Goal: Transaction & Acquisition: Purchase product/service

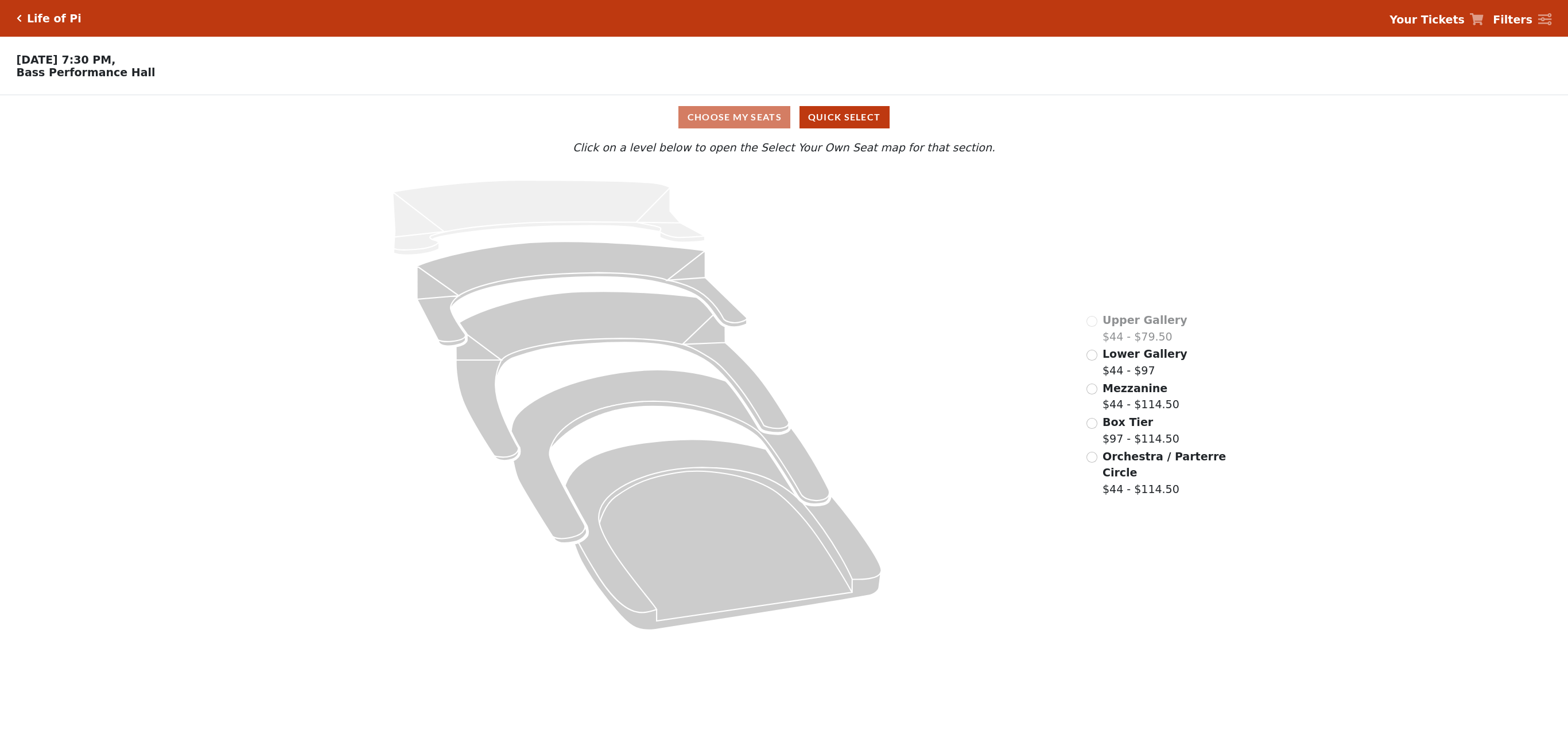
click at [1104, 359] on span "Lower Gallery" at bounding box center [1145, 353] width 85 height 12
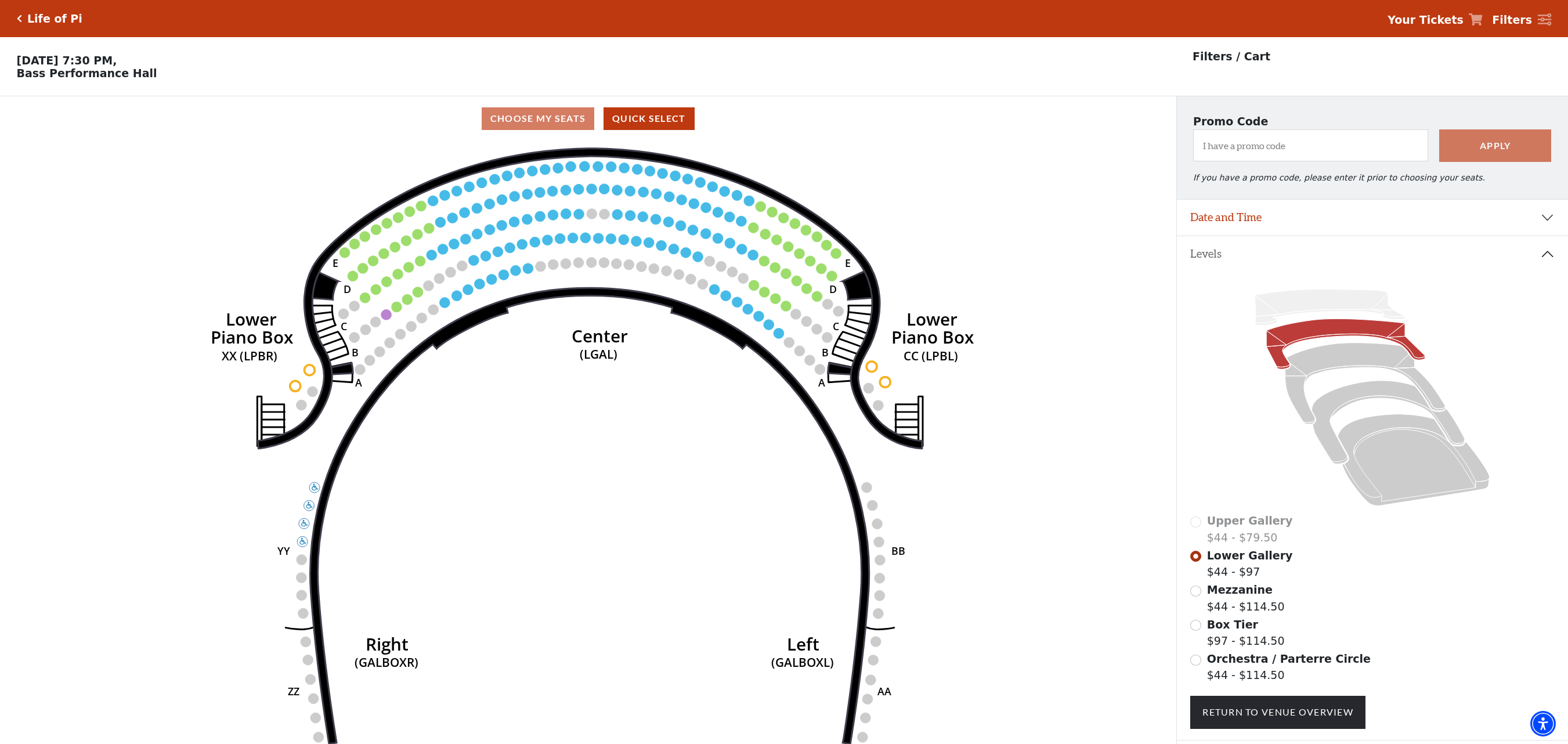
click at [340, 258] on circle at bounding box center [345, 252] width 10 height 10
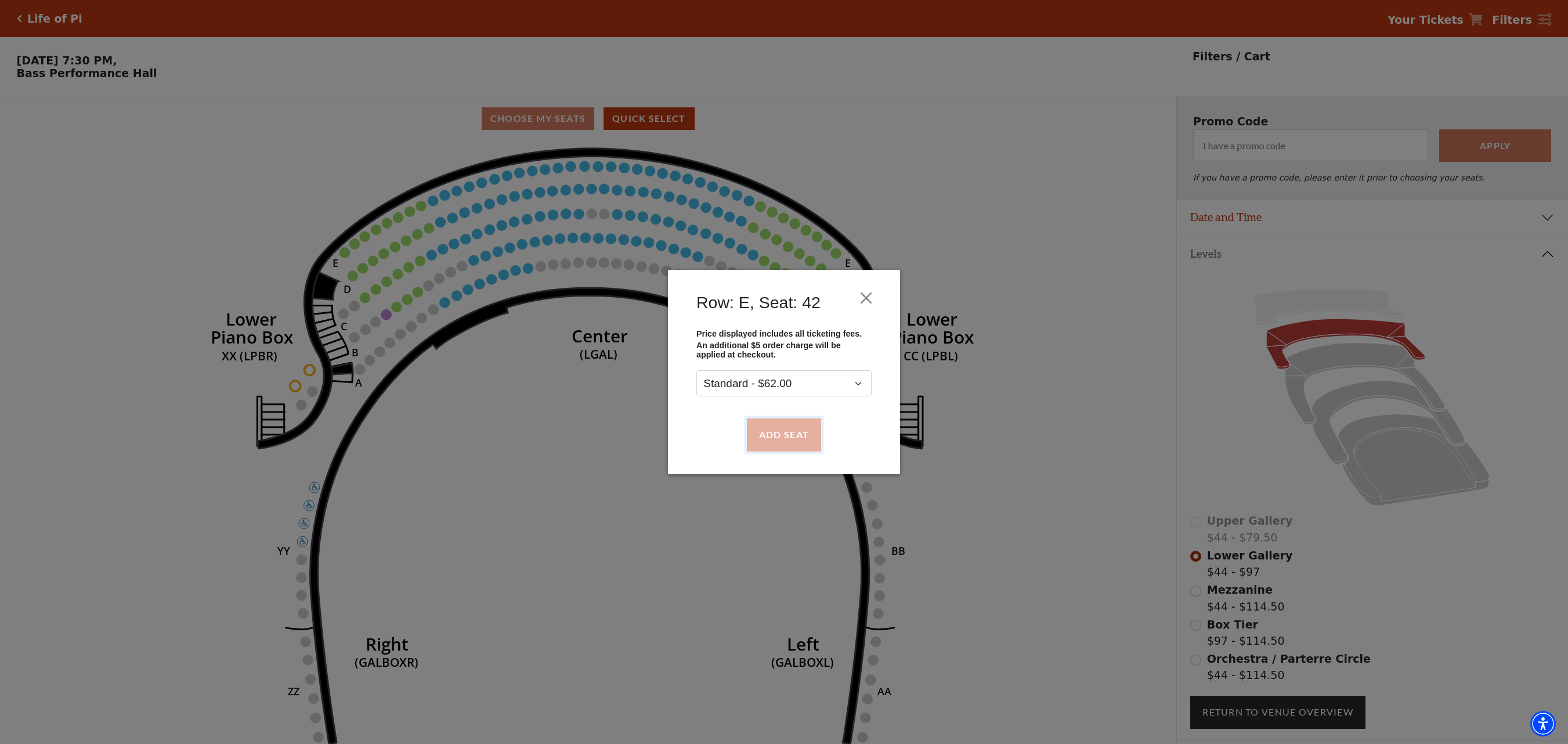
click at [758, 440] on button "Add Seat" at bounding box center [784, 434] width 75 height 33
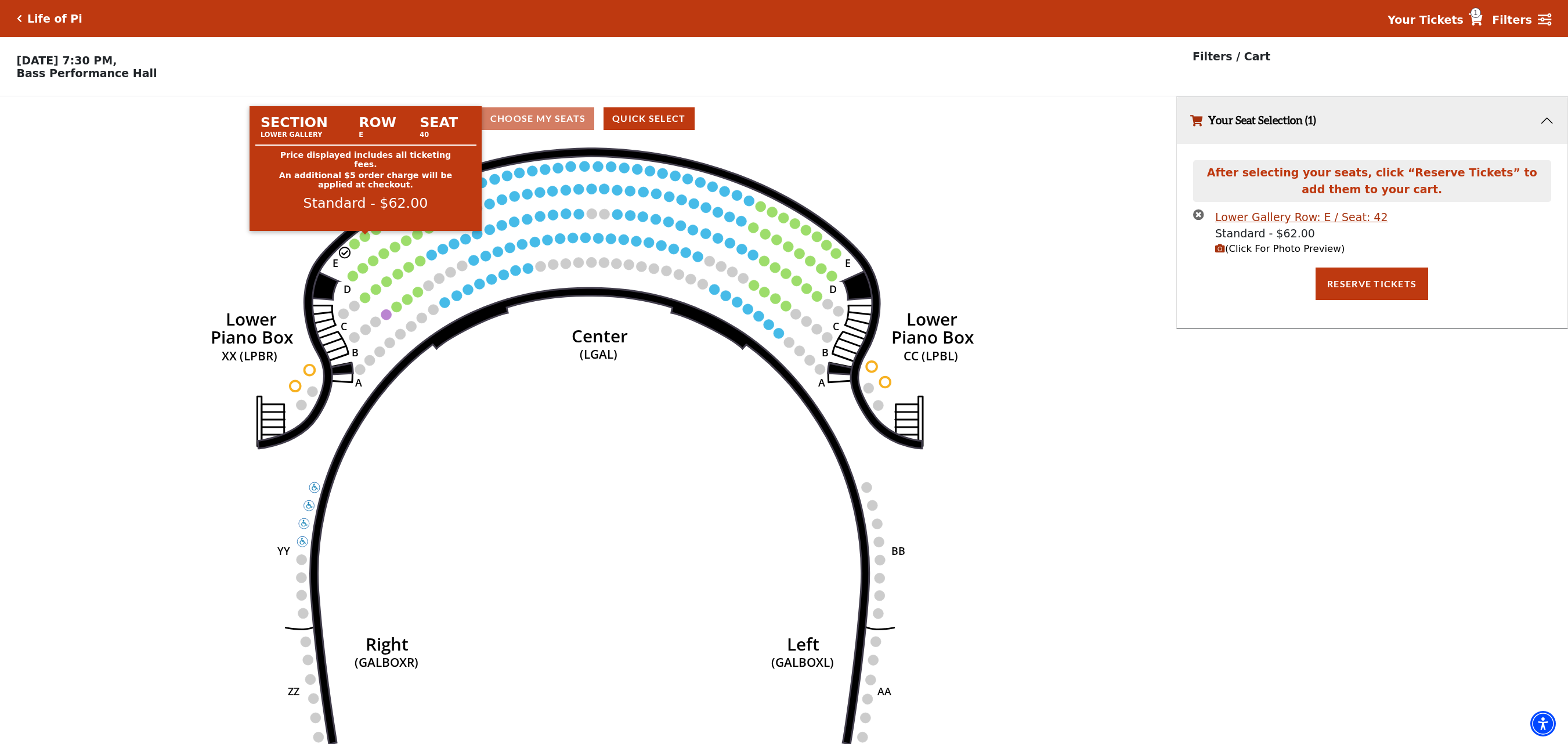
click at [365, 242] on circle at bounding box center [365, 236] width 10 height 10
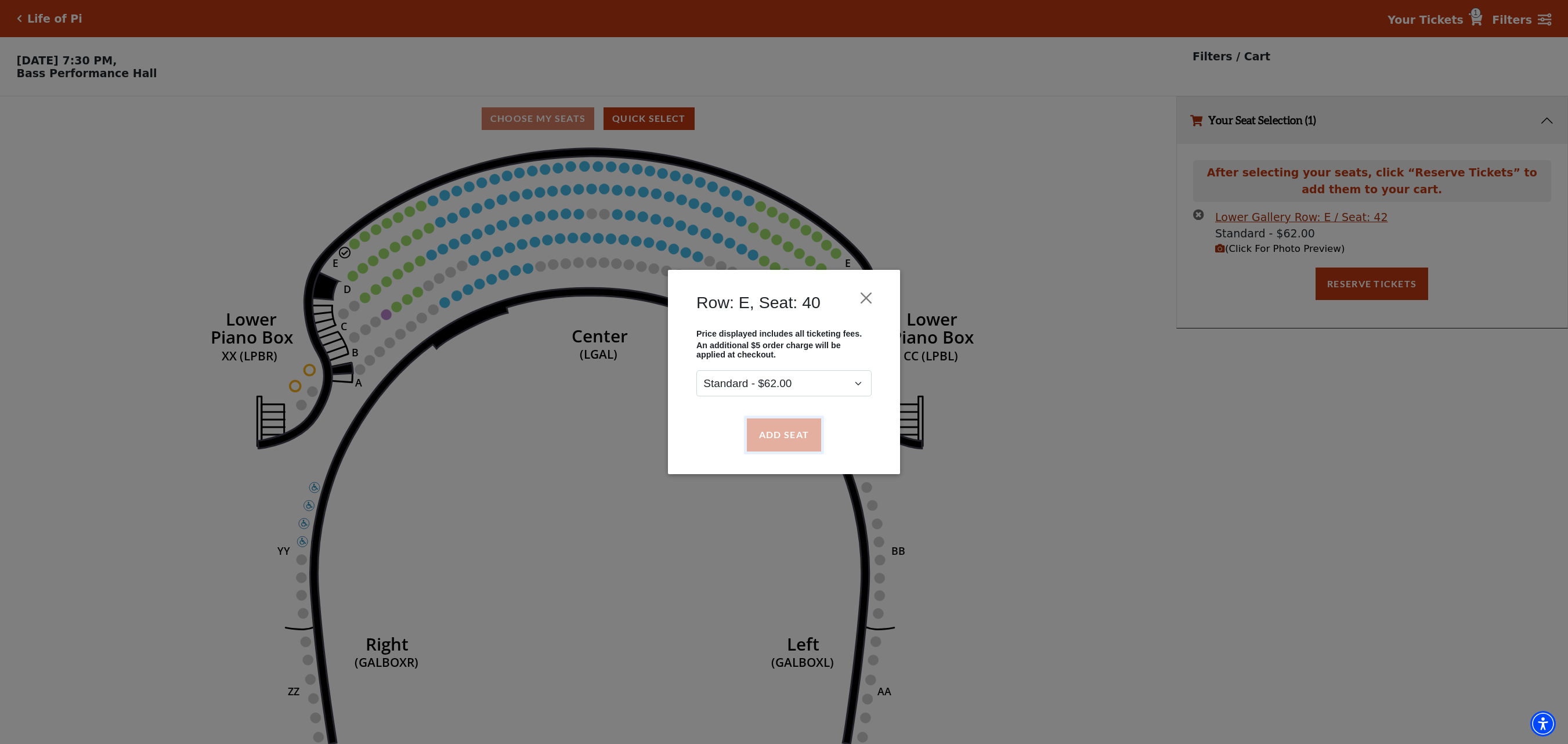
click at [792, 439] on button "Add Seat" at bounding box center [784, 434] width 75 height 33
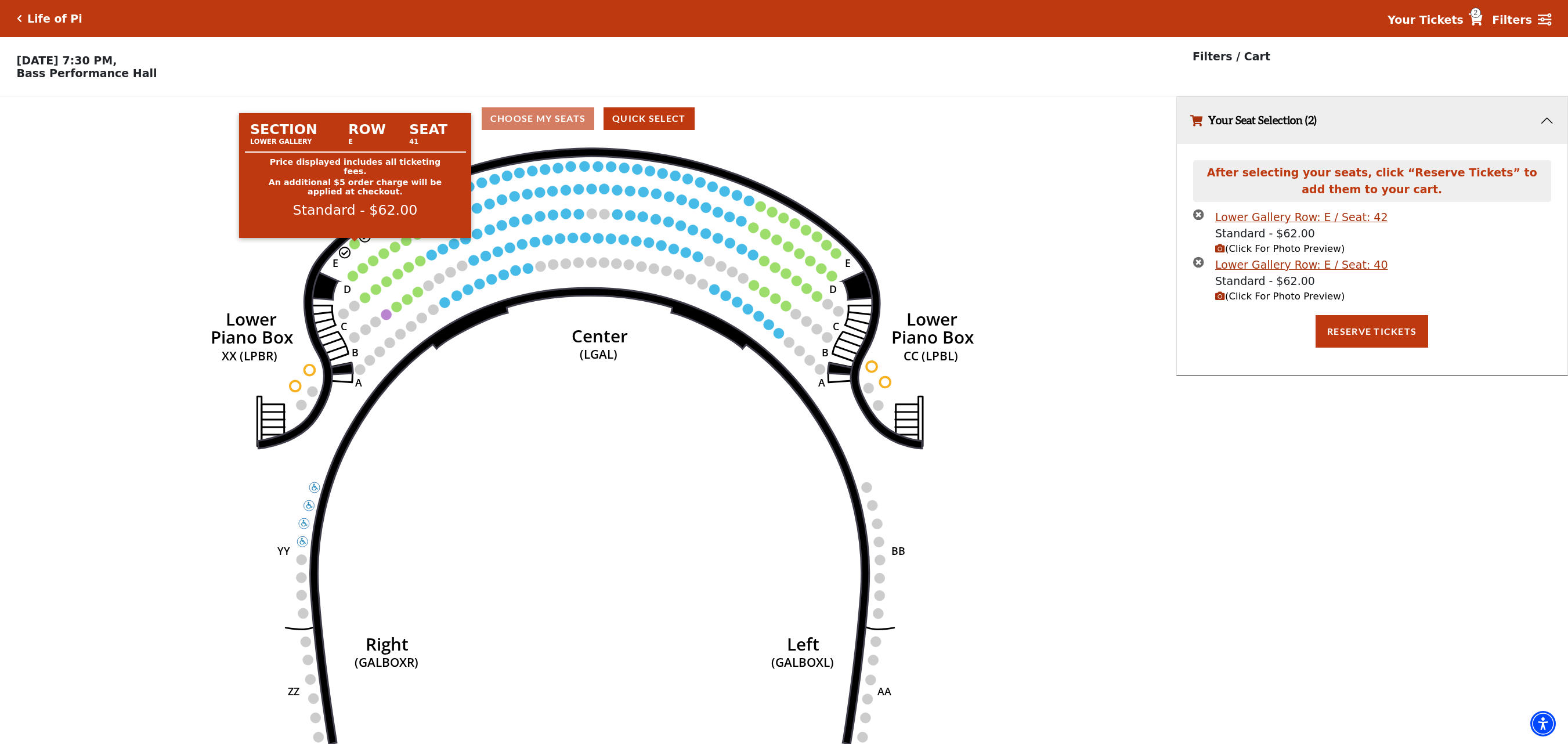
click at [354, 248] on circle at bounding box center [355, 243] width 10 height 10
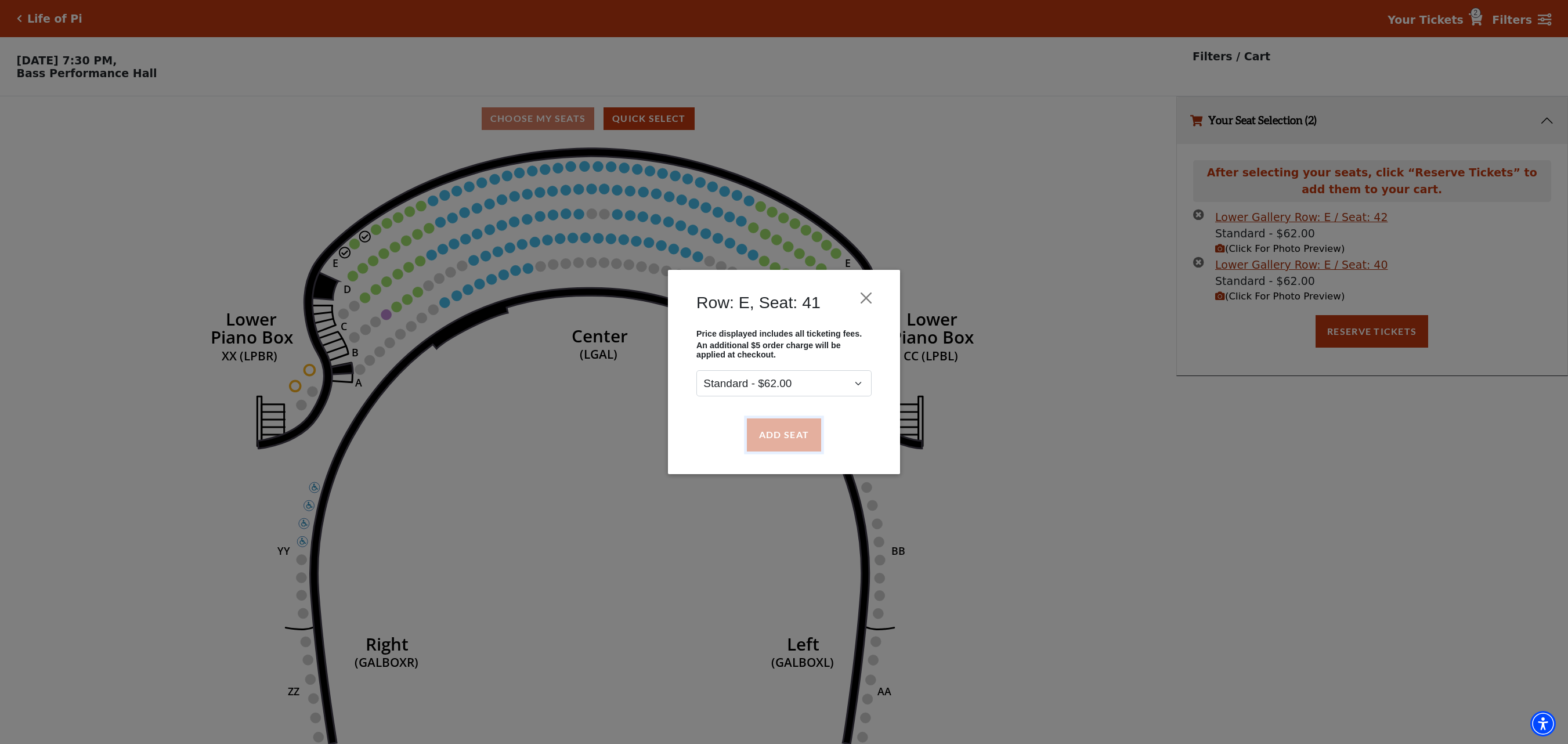
click at [815, 425] on button "Add Seat" at bounding box center [784, 434] width 75 height 33
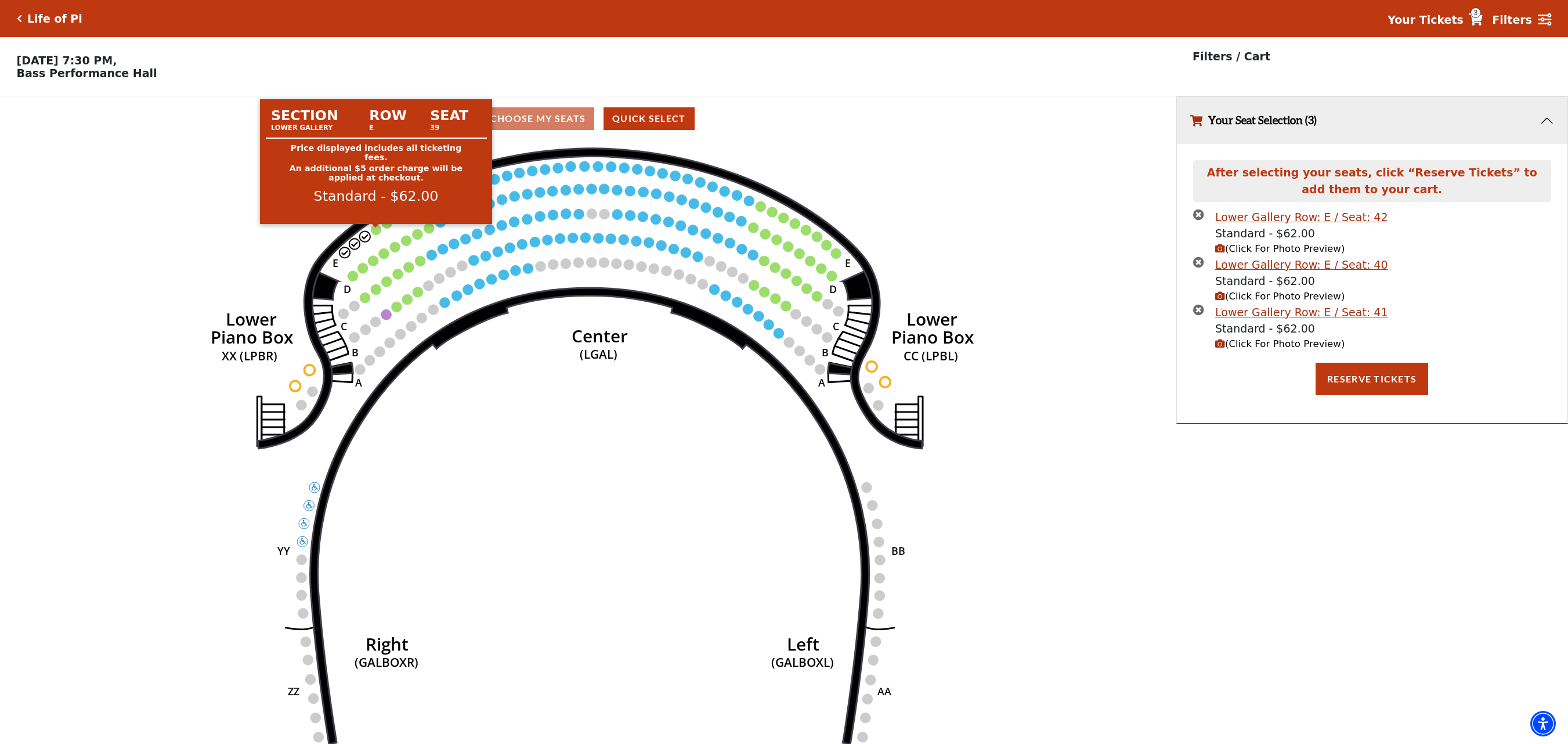
click at [377, 235] on circle at bounding box center [376, 230] width 10 height 10
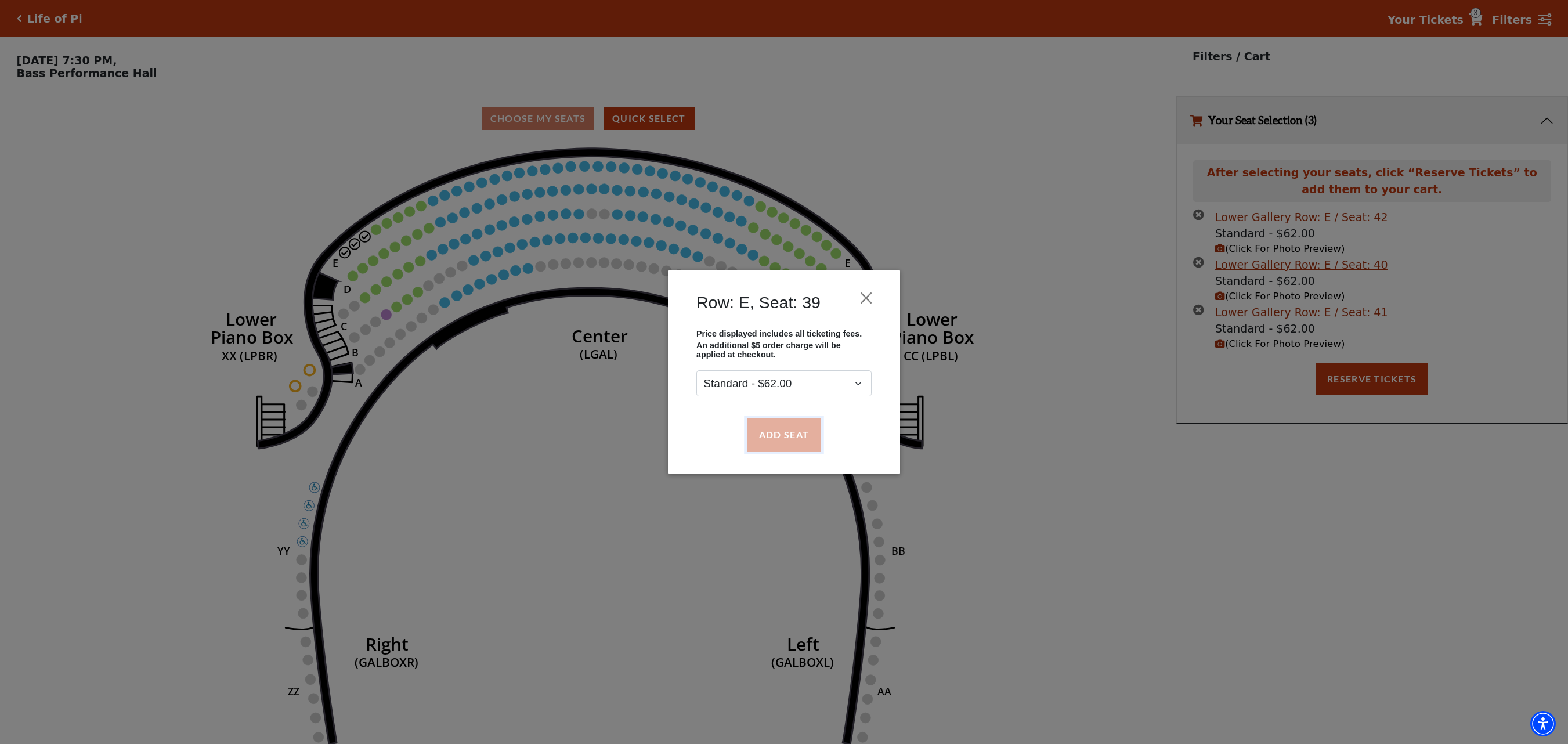
click at [807, 435] on button "Add Seat" at bounding box center [784, 434] width 75 height 33
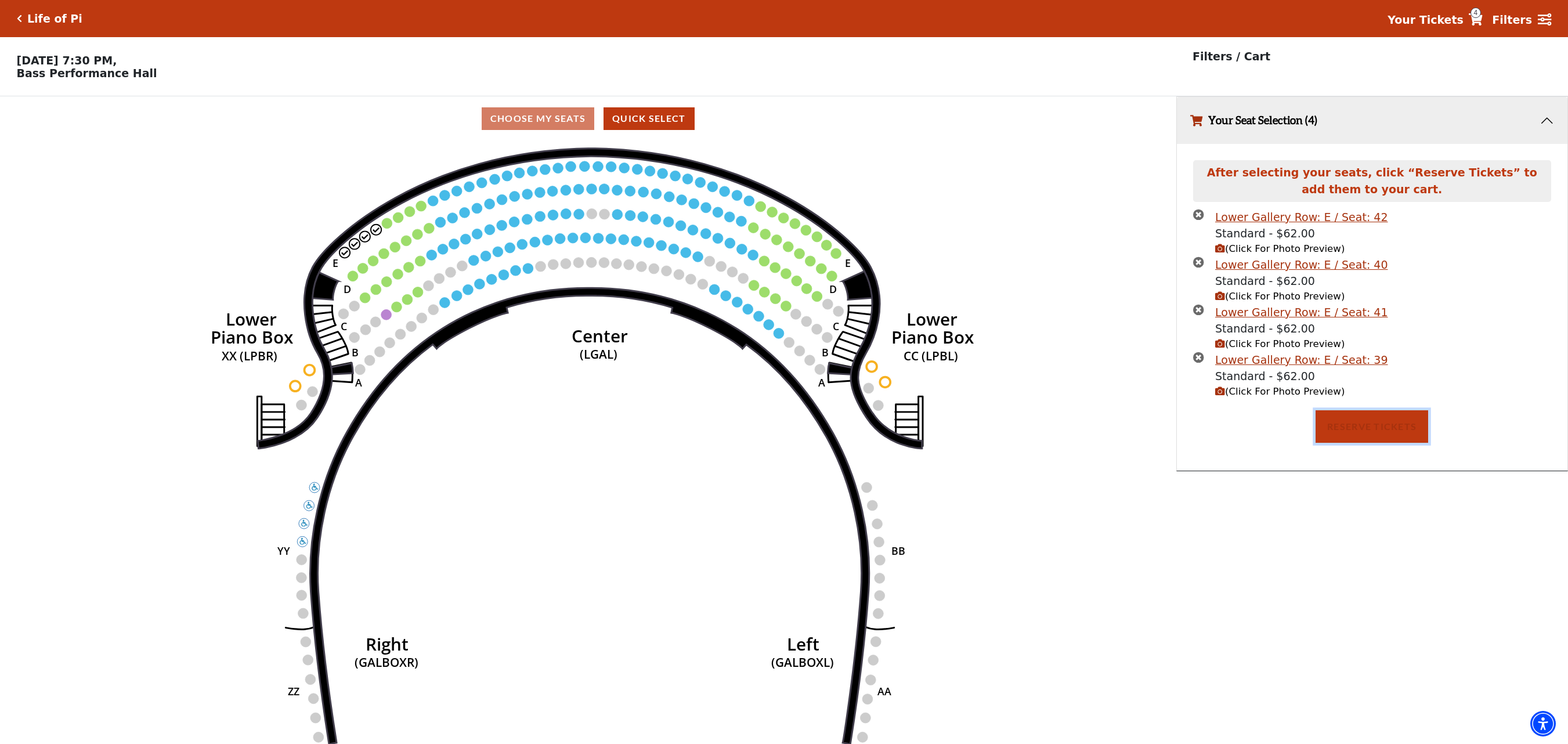
click at [1339, 429] on button "Reserve Tickets" at bounding box center [1372, 426] width 112 height 33
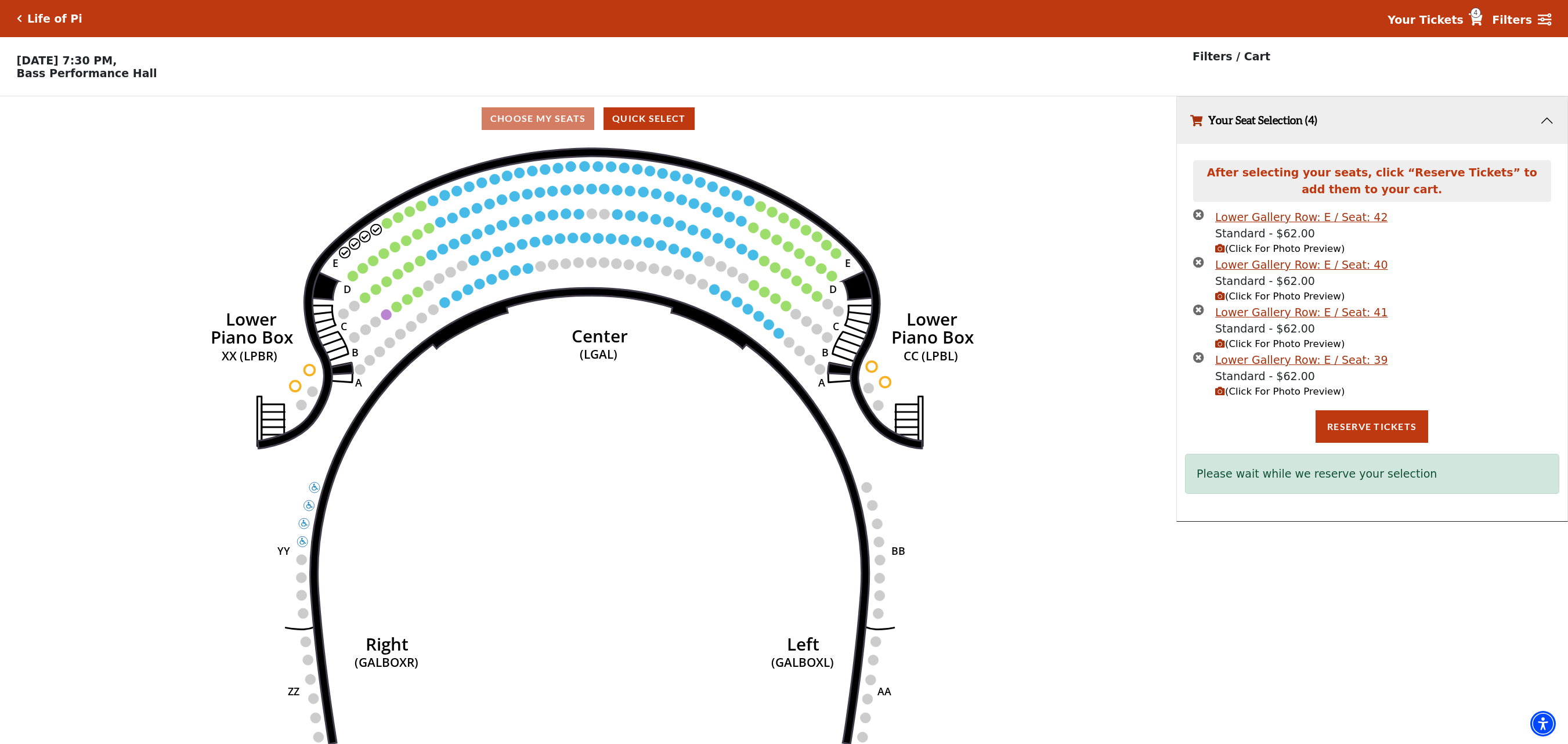
click at [33, 517] on div "Current Level Lower Gallery Click on a level below to open the Select Your Own …" at bounding box center [588, 455] width 1176 height 627
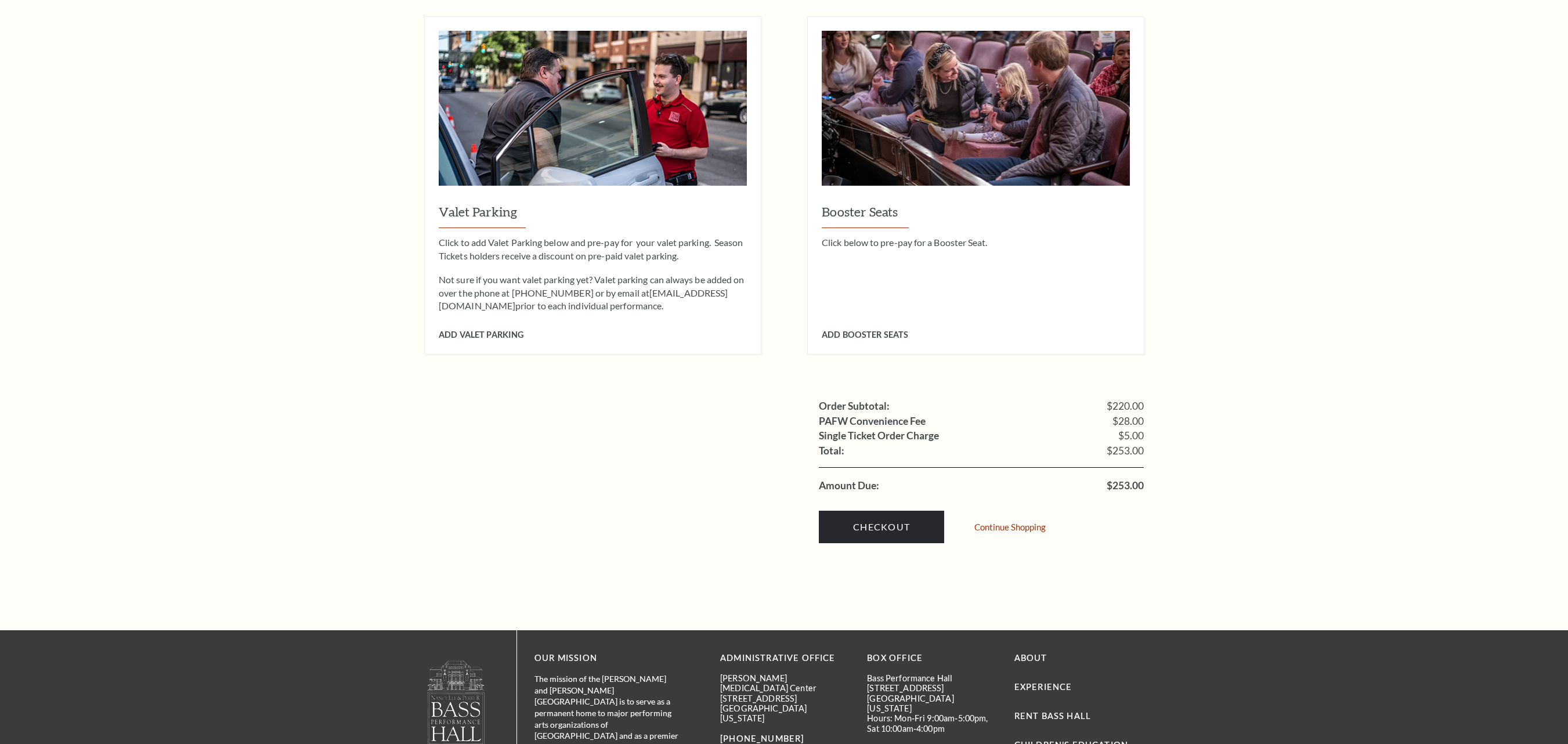
scroll to position [929, 0]
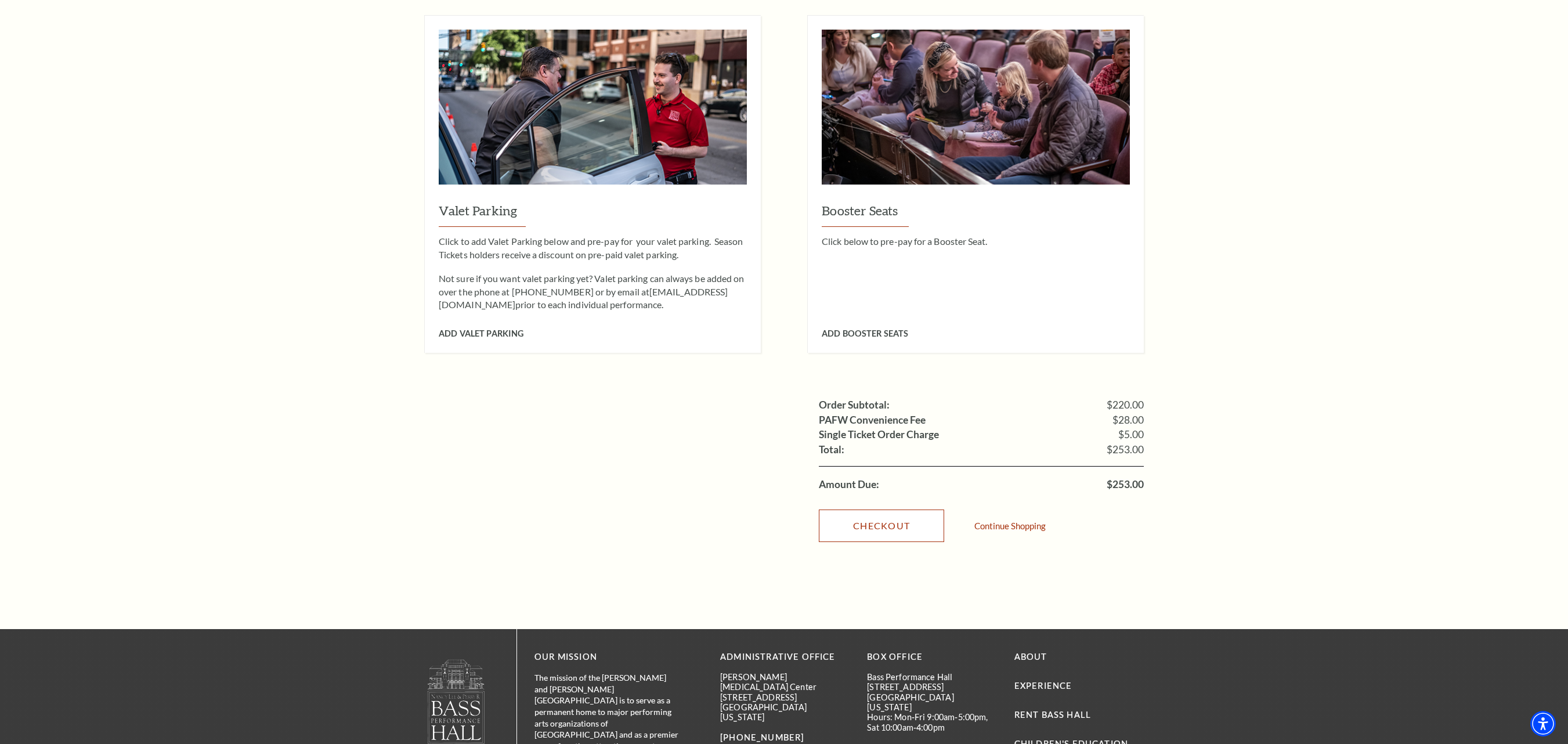
click at [930, 512] on link "Checkout" at bounding box center [881, 526] width 125 height 33
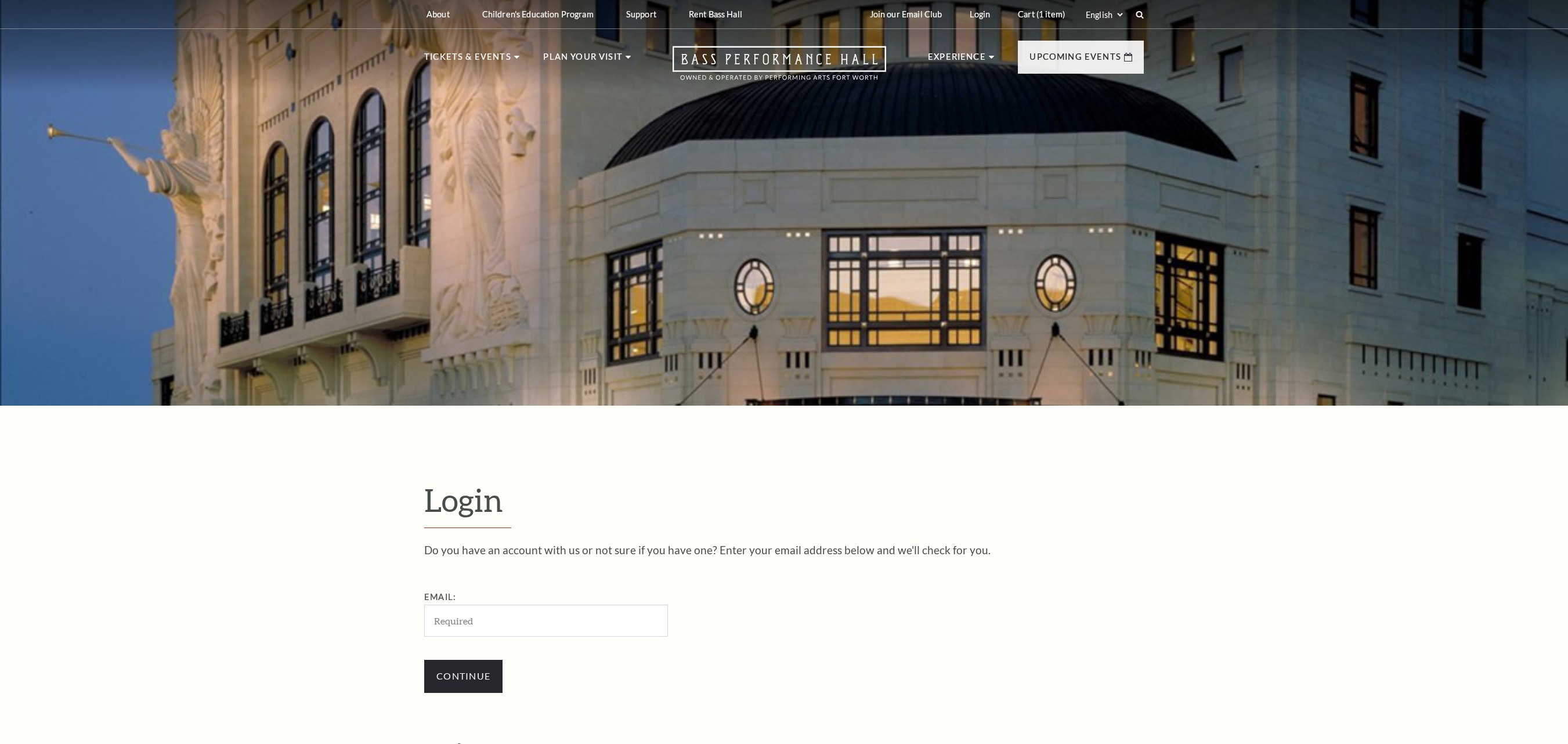
click at [471, 605] on input "Email:" at bounding box center [546, 621] width 244 height 32
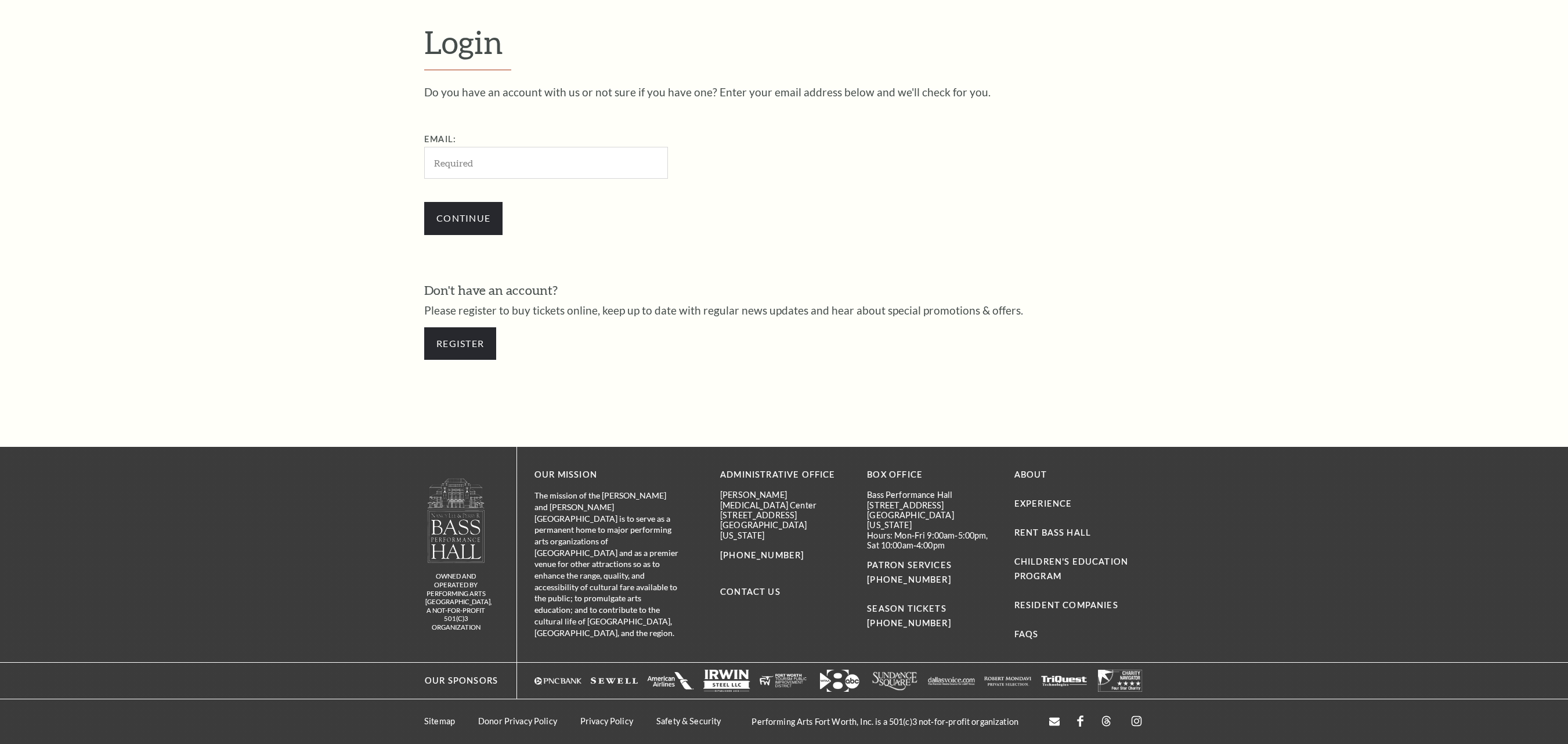
type input "gayatribehera.stellerdl@gmail.com"
click at [492, 216] on input "Continue" at bounding box center [463, 218] width 78 height 33
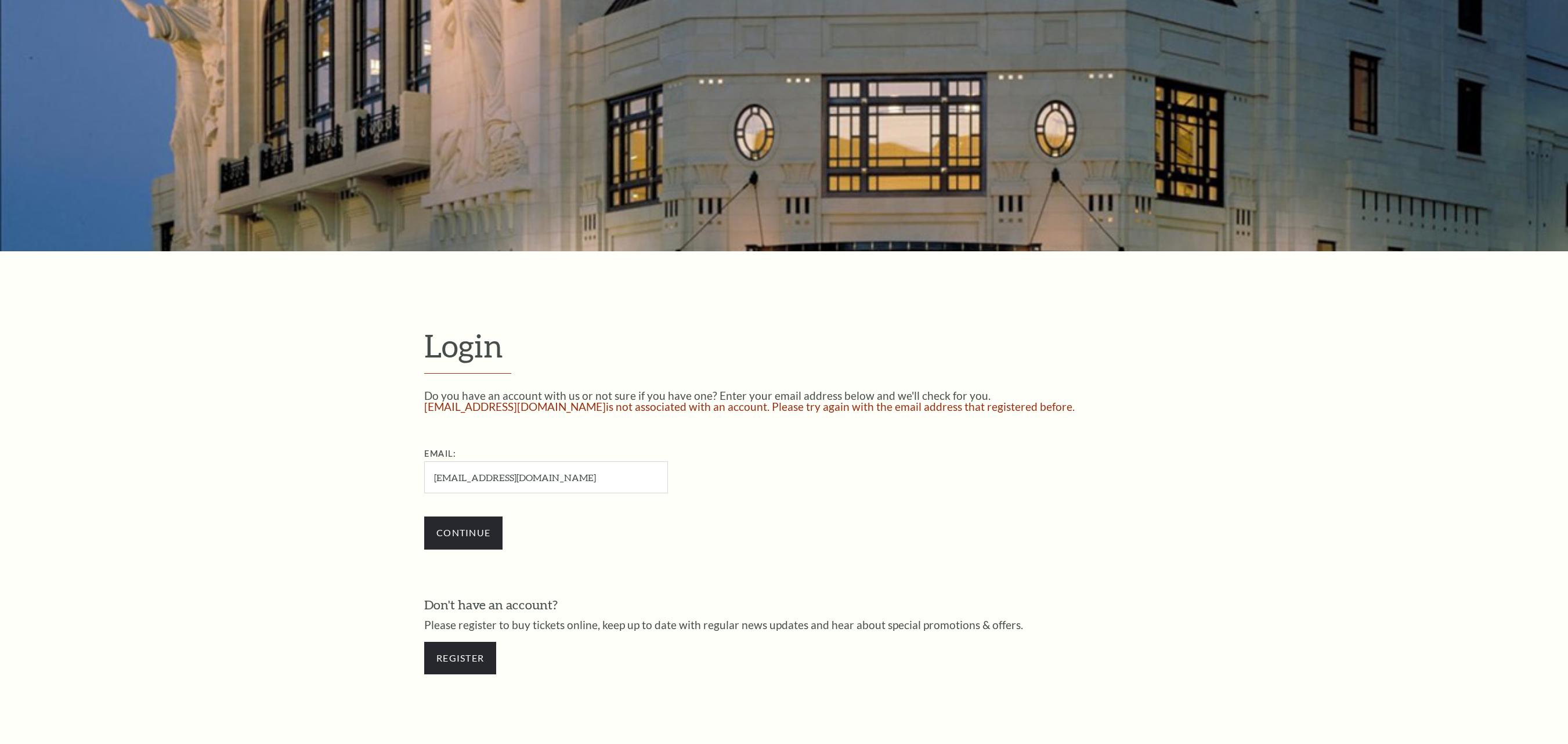
scroll to position [348, 0]
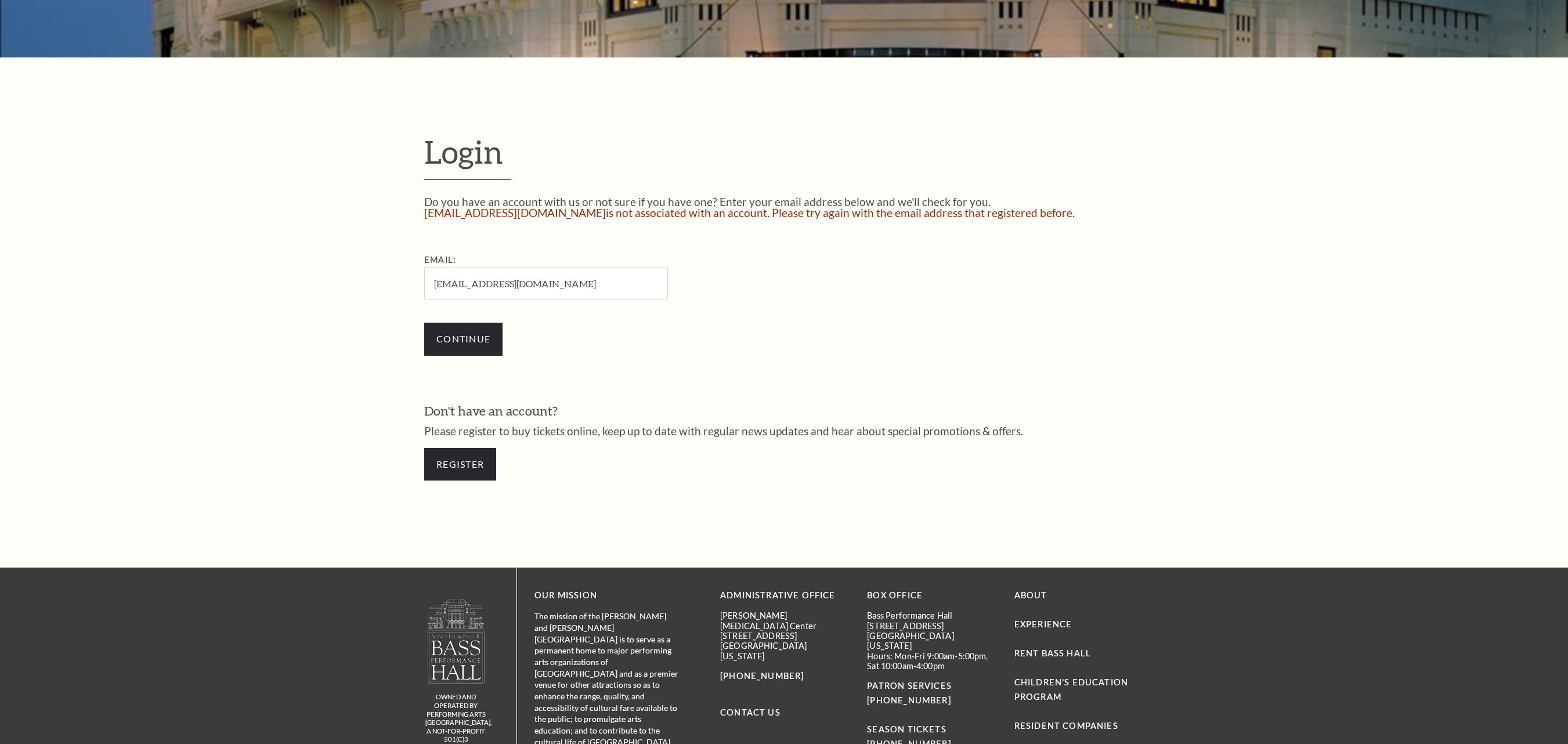
click at [499, 274] on input "gayatribehera.stellerdl@gmail.com" at bounding box center [546, 284] width 244 height 32
click at [440, 341] on input "Continue" at bounding box center [463, 339] width 78 height 33
click at [465, 462] on link "Register" at bounding box center [460, 464] width 72 height 33
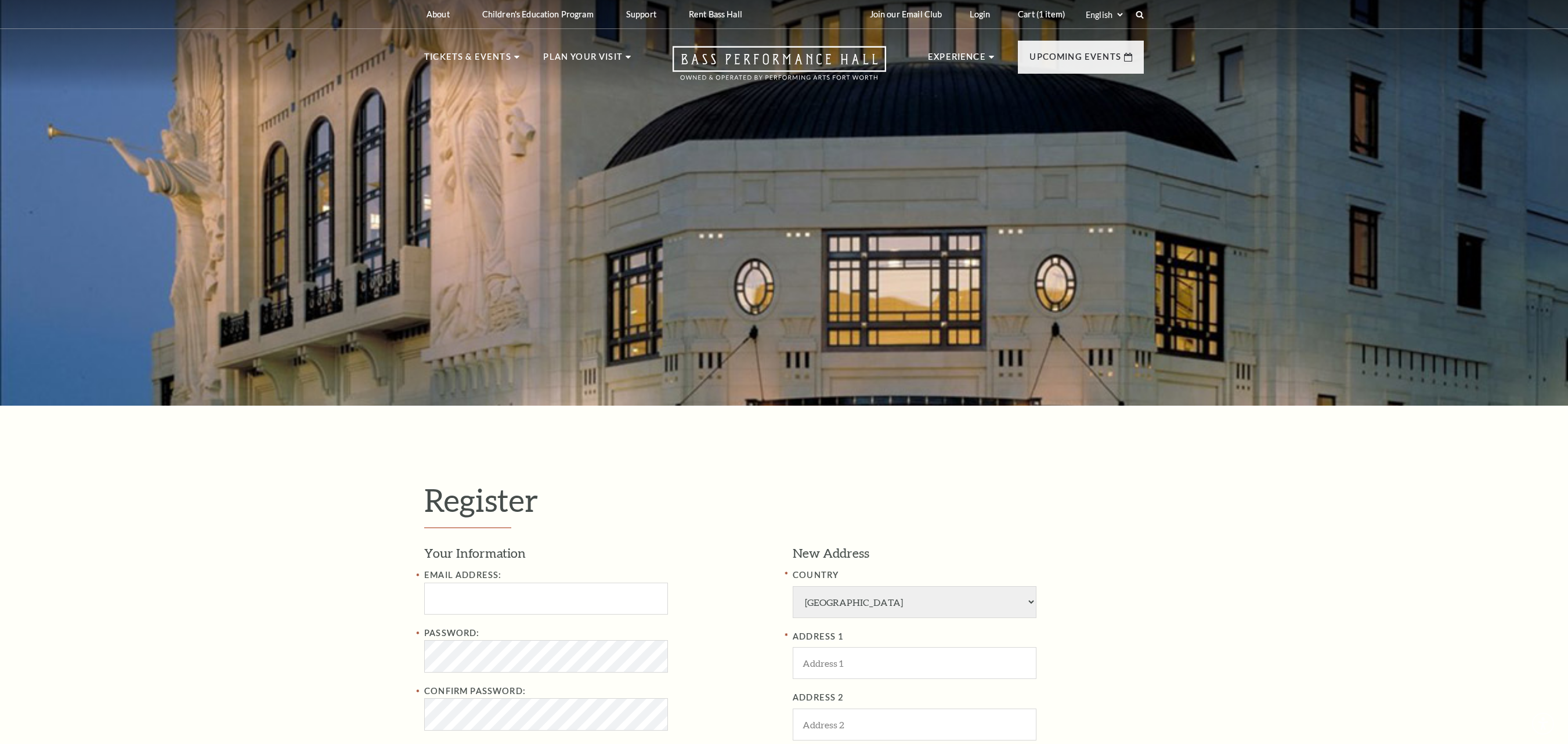
select select "1"
select select "TX"
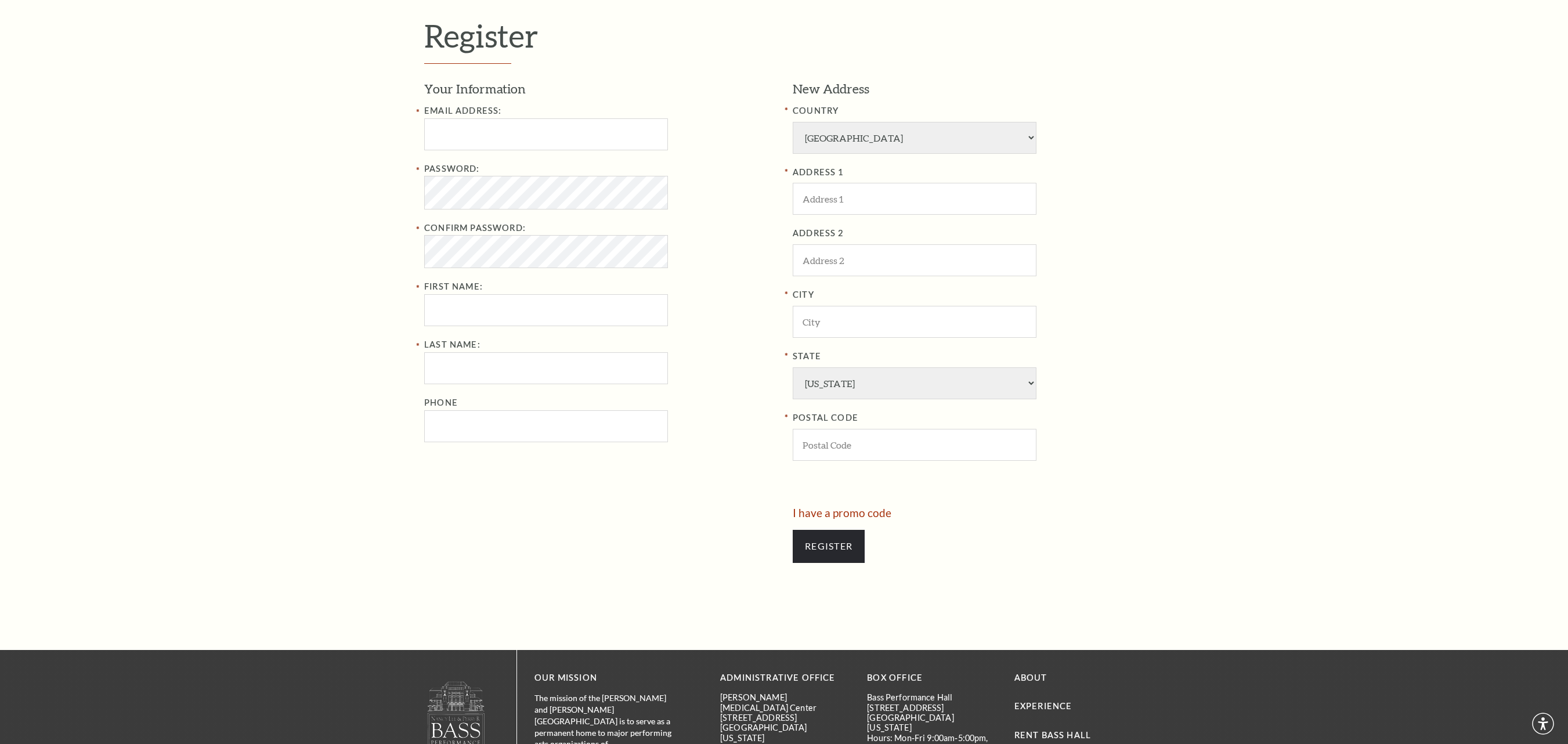
scroll to position [465, 0]
click at [520, 137] on input "text" at bounding box center [546, 134] width 244 height 32
type input "gayatribehera.stellerdl@gmail.com"
type input "gayatri"
type input "behera"
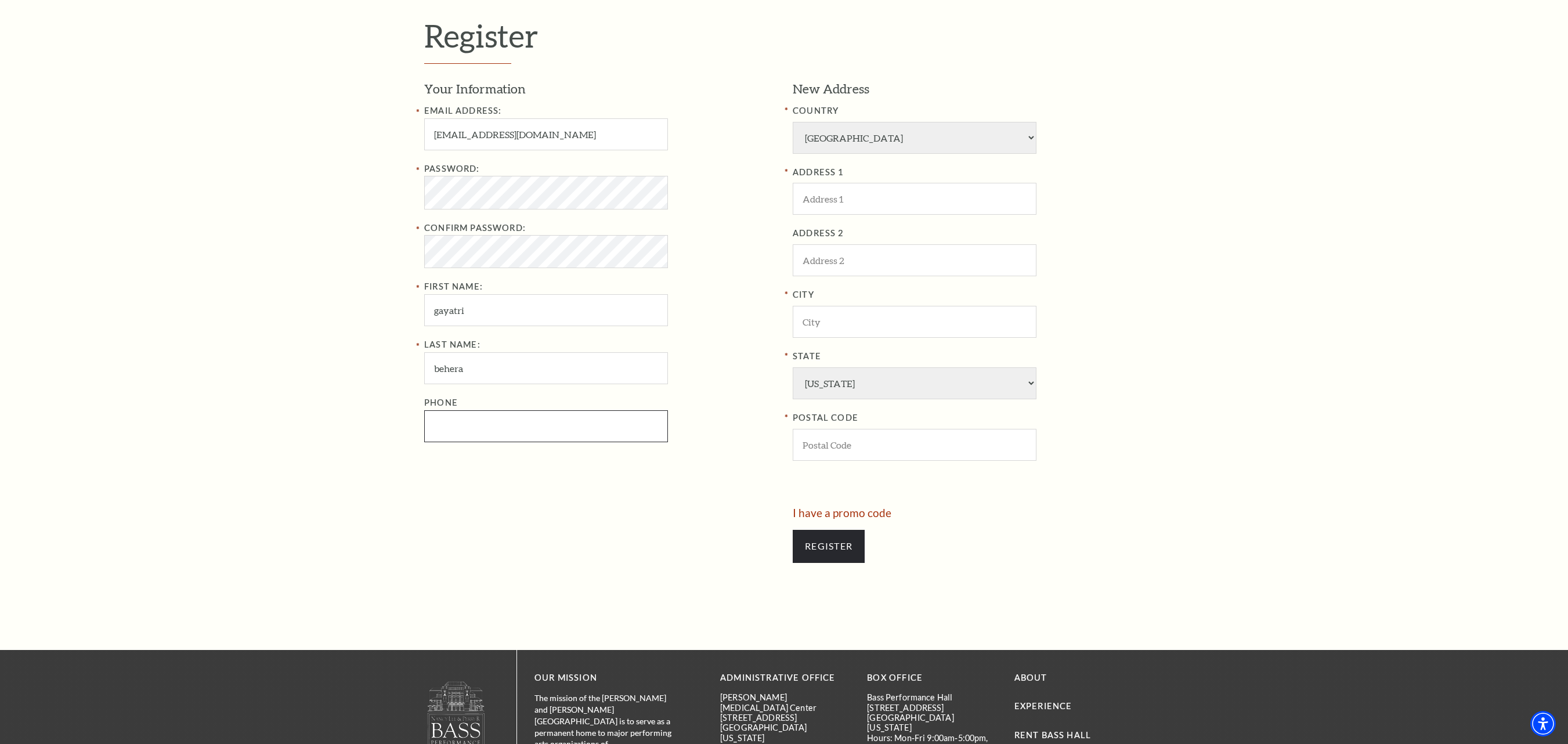
type input "9875673421"
type input "united state"
type input "kgyf"
type input "slack city"
select select "PA"
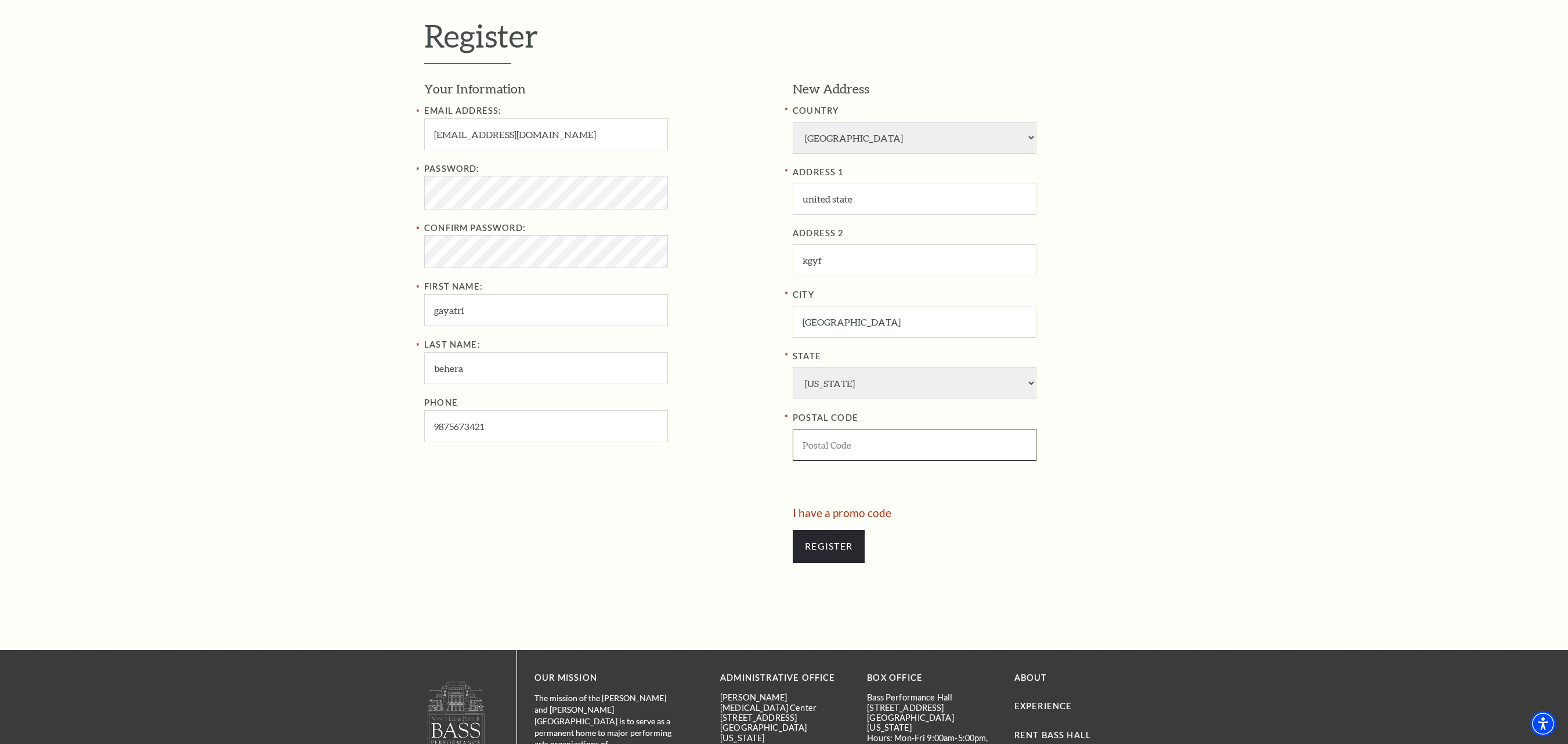
type input "17573"
type input "987-567-3421"
drag, startPoint x: 42, startPoint y: 237, endPoint x: 241, endPoint y: 212, distance: 200.6
click at [42, 237] on div "Register Your Information Email Address: gayatribehera.stellerdl@gmail.com Pass…" at bounding box center [784, 295] width 1568 height 709
click at [828, 555] on input "Register" at bounding box center [828, 546] width 72 height 33
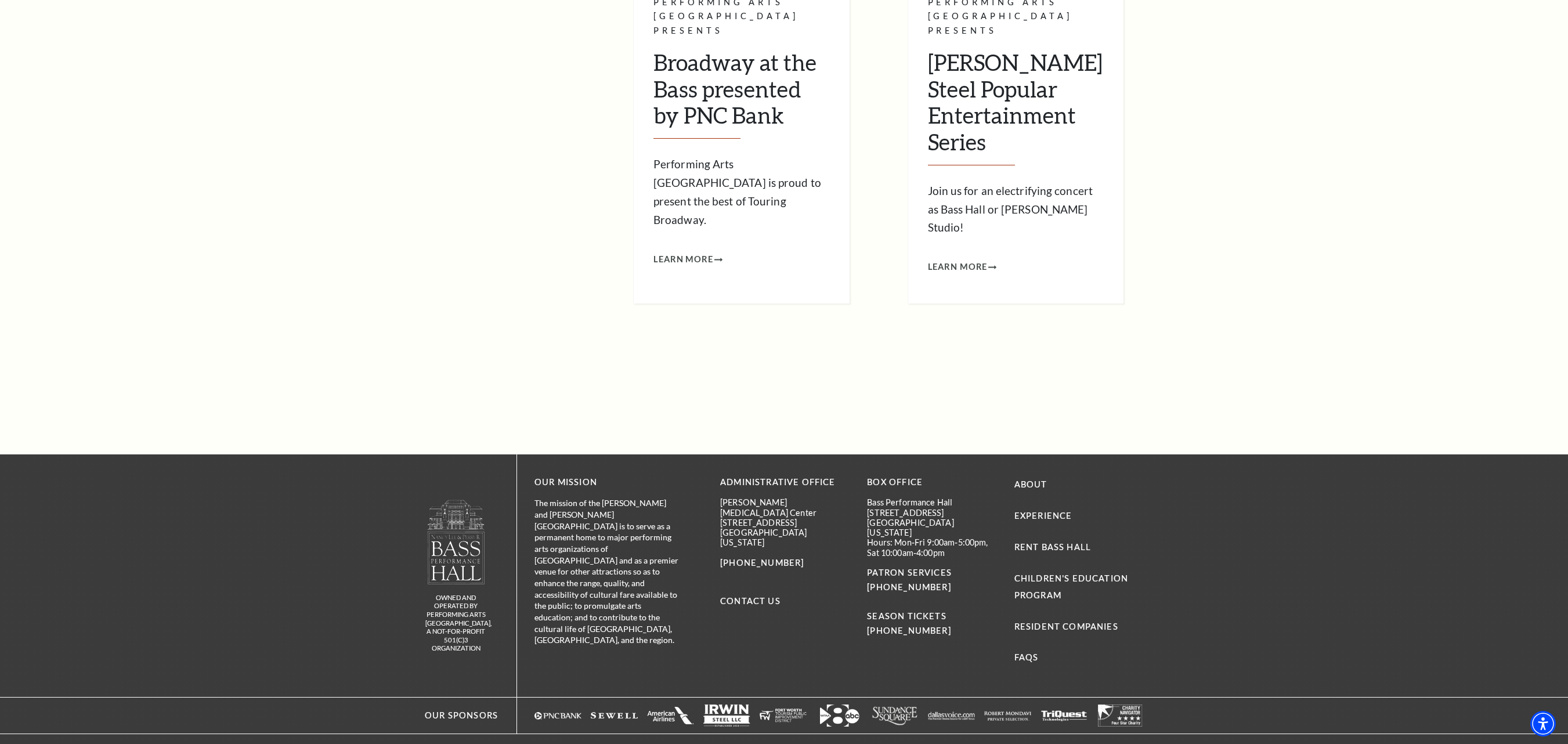
scroll to position [425, 0]
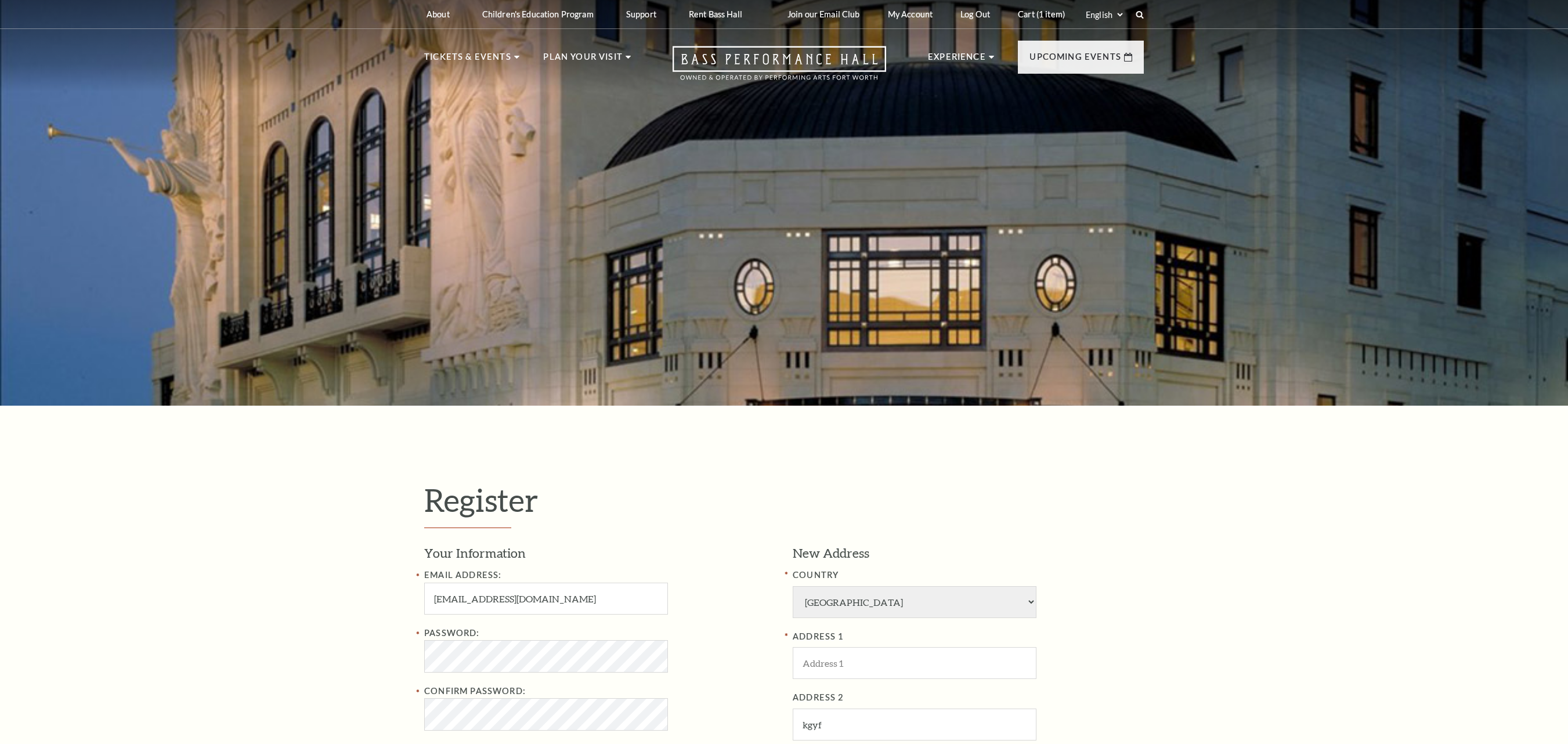
select select "1"
select select "PA"
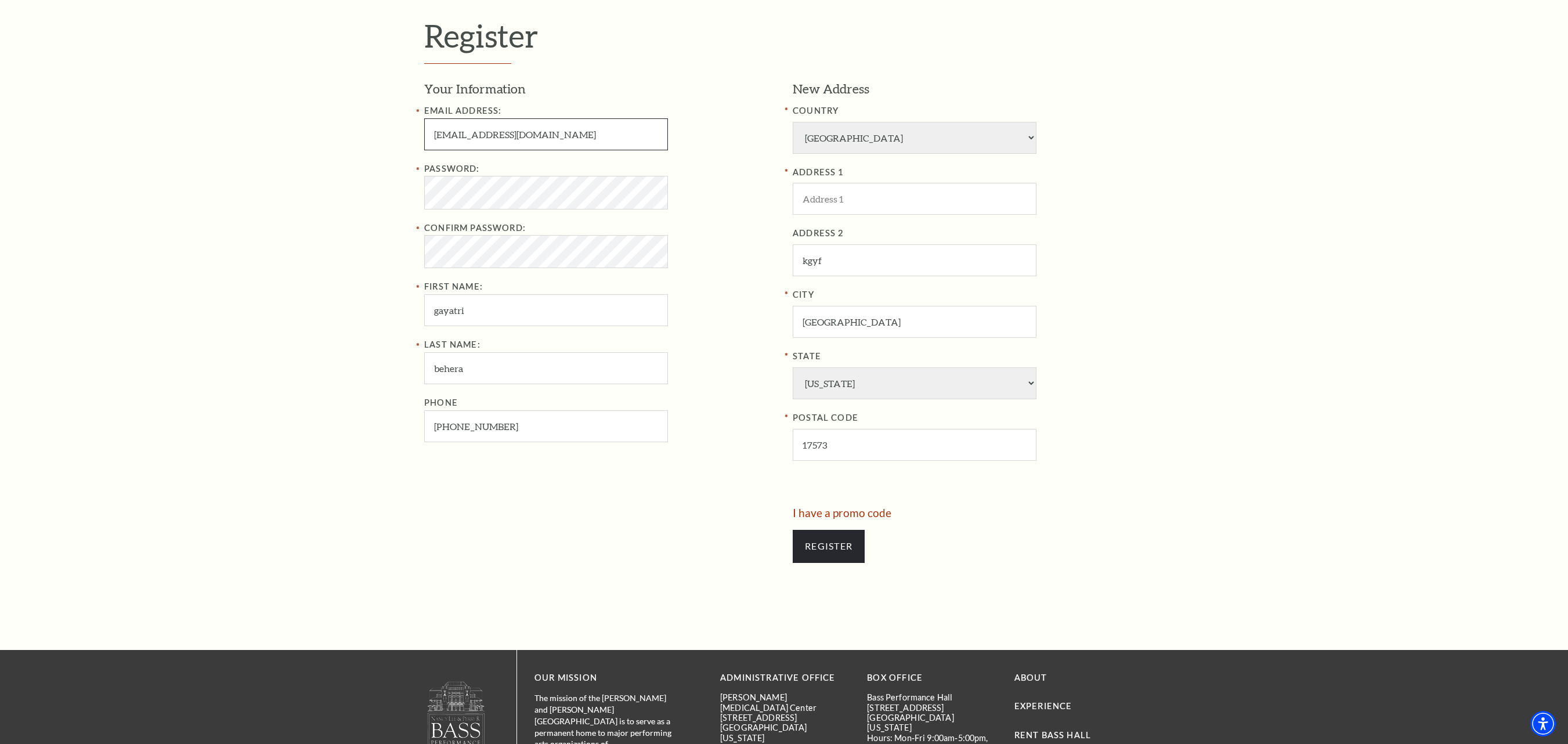
click at [496, 133] on input "gayatribehera.stellerdl@gmail.com" at bounding box center [546, 134] width 244 height 32
click at [489, 133] on input "gayatribehera.stellerdl@gmail.com" at bounding box center [546, 134] width 244 height 32
click at [491, 133] on input "gayatribehera.stellerdl@gmail.com" at bounding box center [546, 134] width 244 height 32
click at [490, 133] on input "gayatribehera.stellerdl@gmail.com" at bounding box center [546, 134] width 244 height 32
click at [492, 133] on input "gayatribehera.stellerdl@gmail.com" at bounding box center [546, 134] width 244 height 32
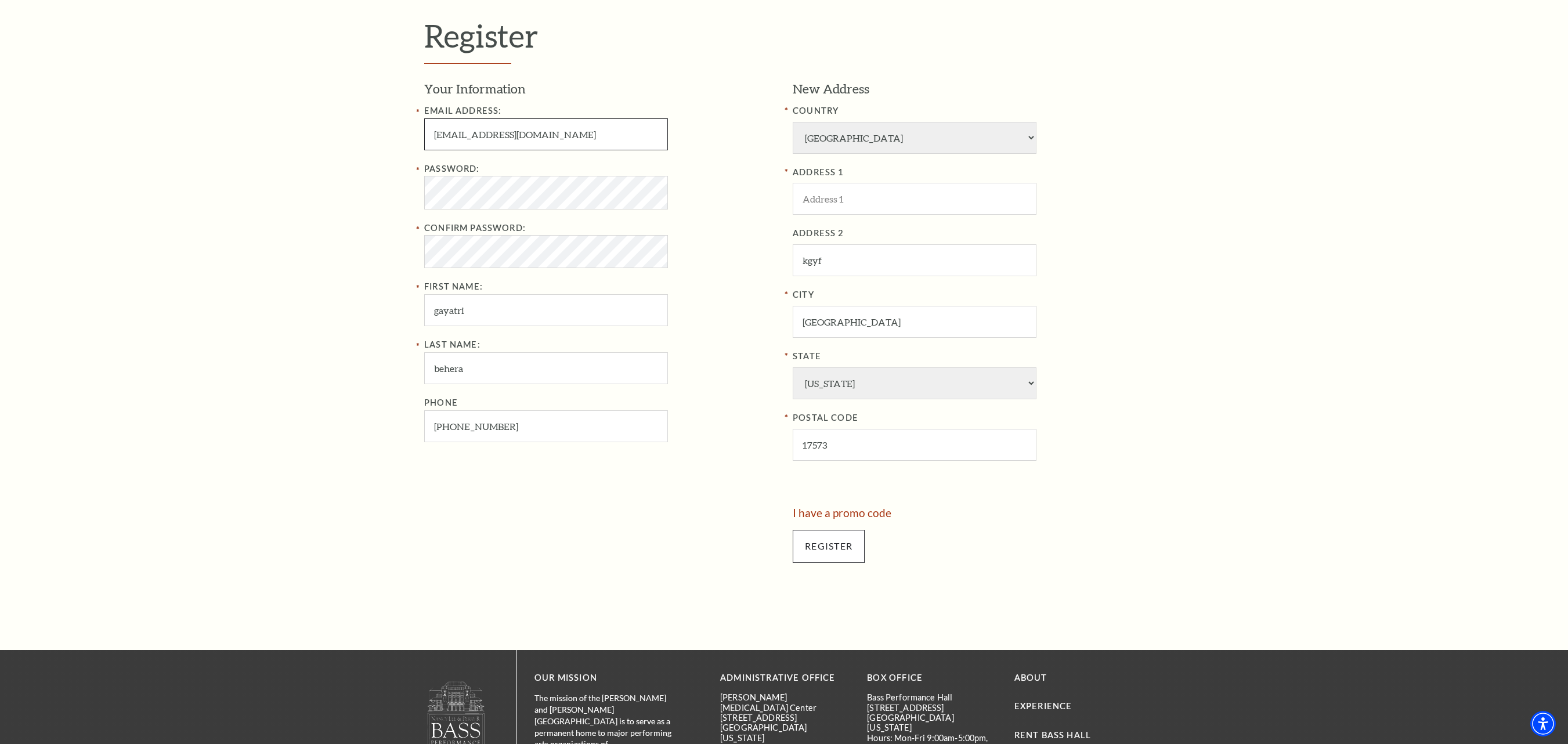
type input "gayatribehera7569.stellerdl@gmail.com"
click at [803, 561] on input "Register" at bounding box center [828, 546] width 72 height 33
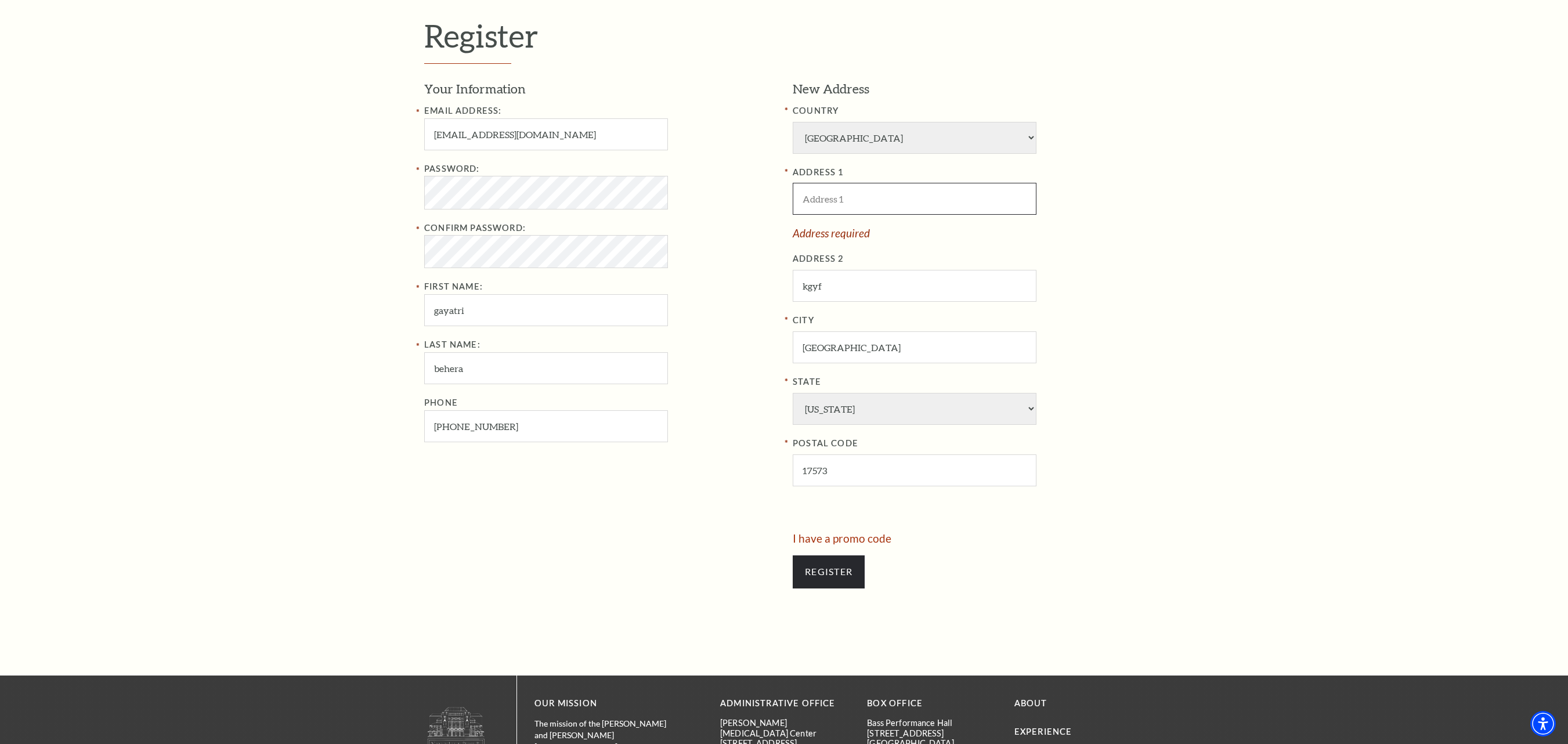
click at [885, 196] on input "ADDRESS 1" at bounding box center [914, 199] width 244 height 32
type input "united state"
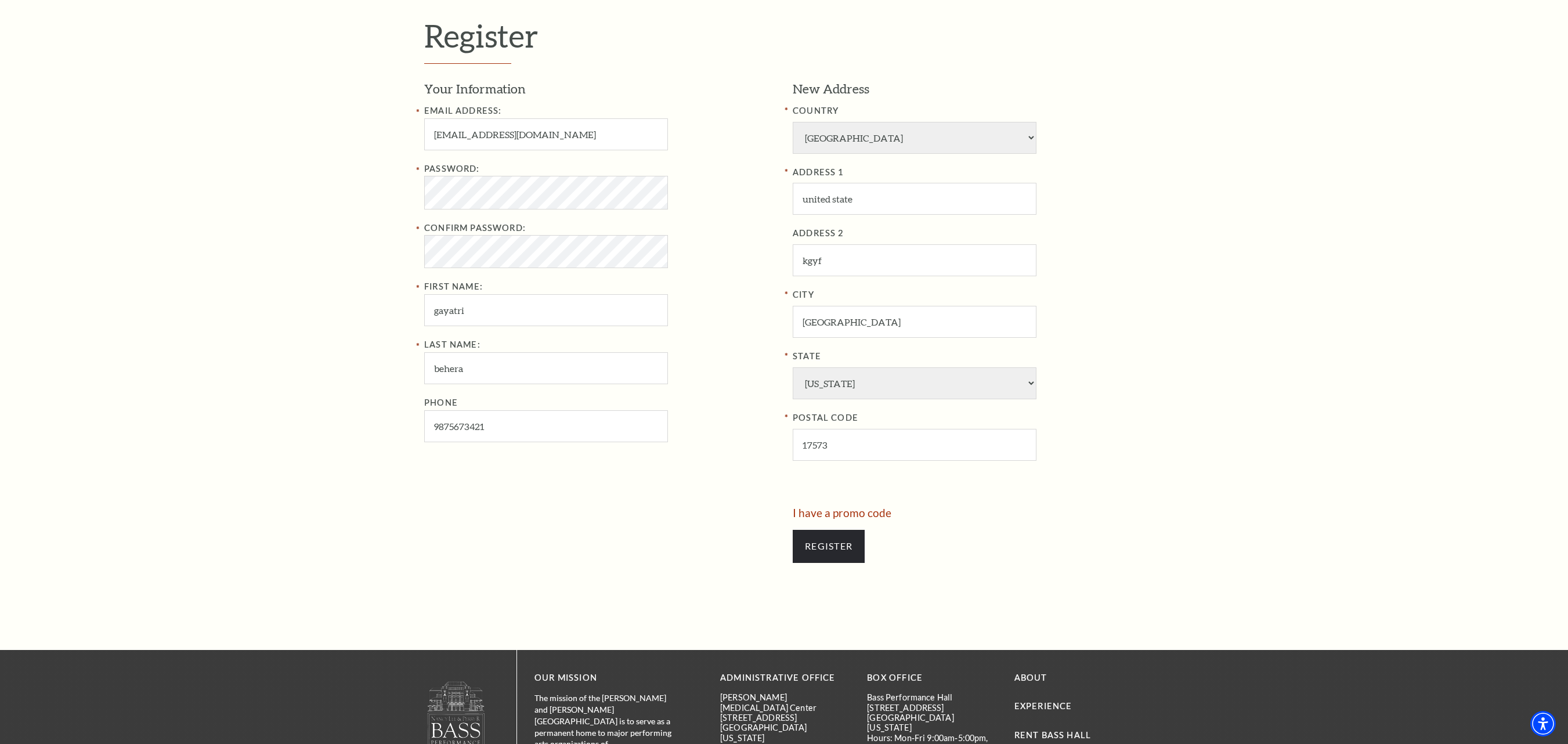
type input "987-567-3421"
click at [857, 556] on input "Register" at bounding box center [828, 546] width 72 height 33
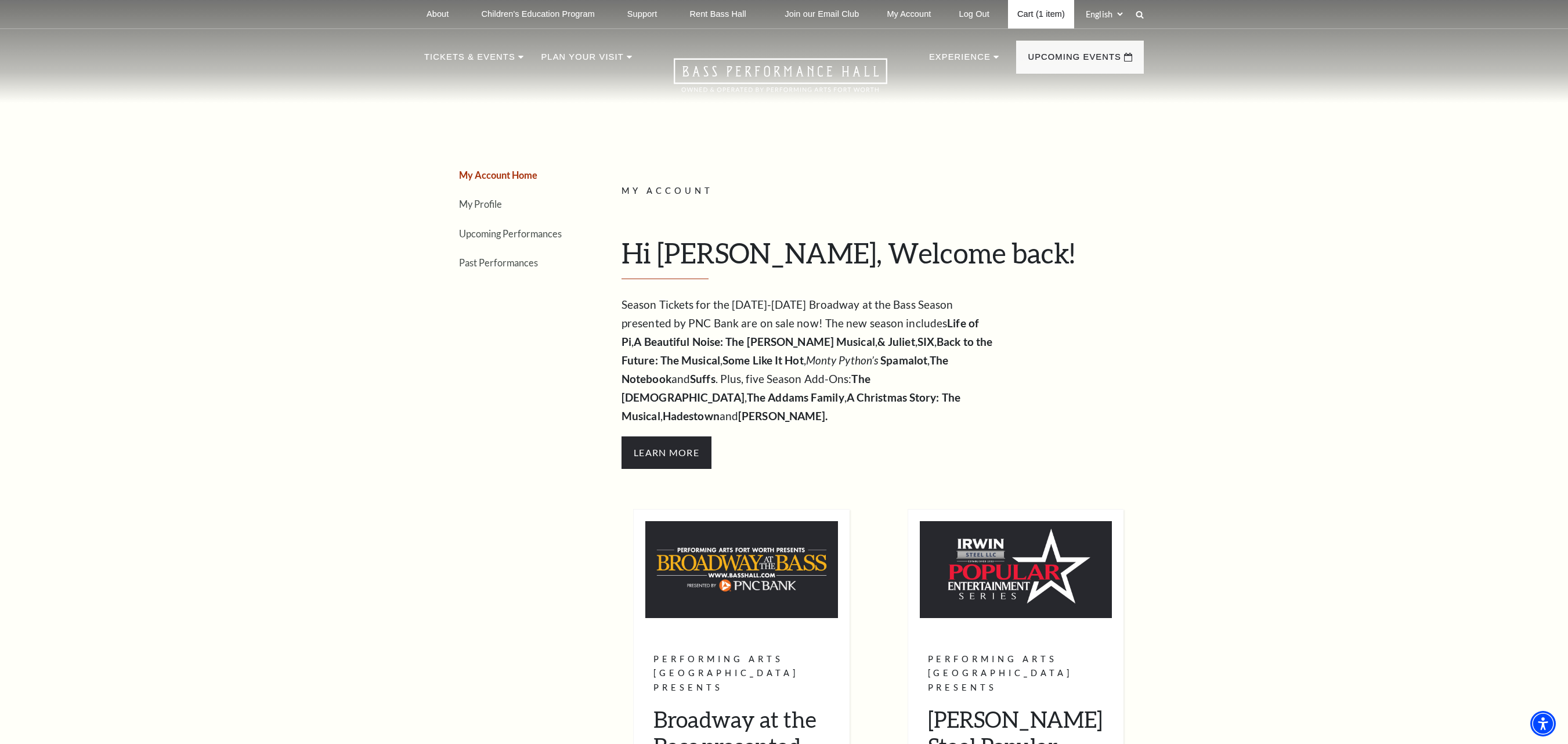
click at [1027, 14] on link "Cart (1 item)" at bounding box center [1041, 14] width 66 height 29
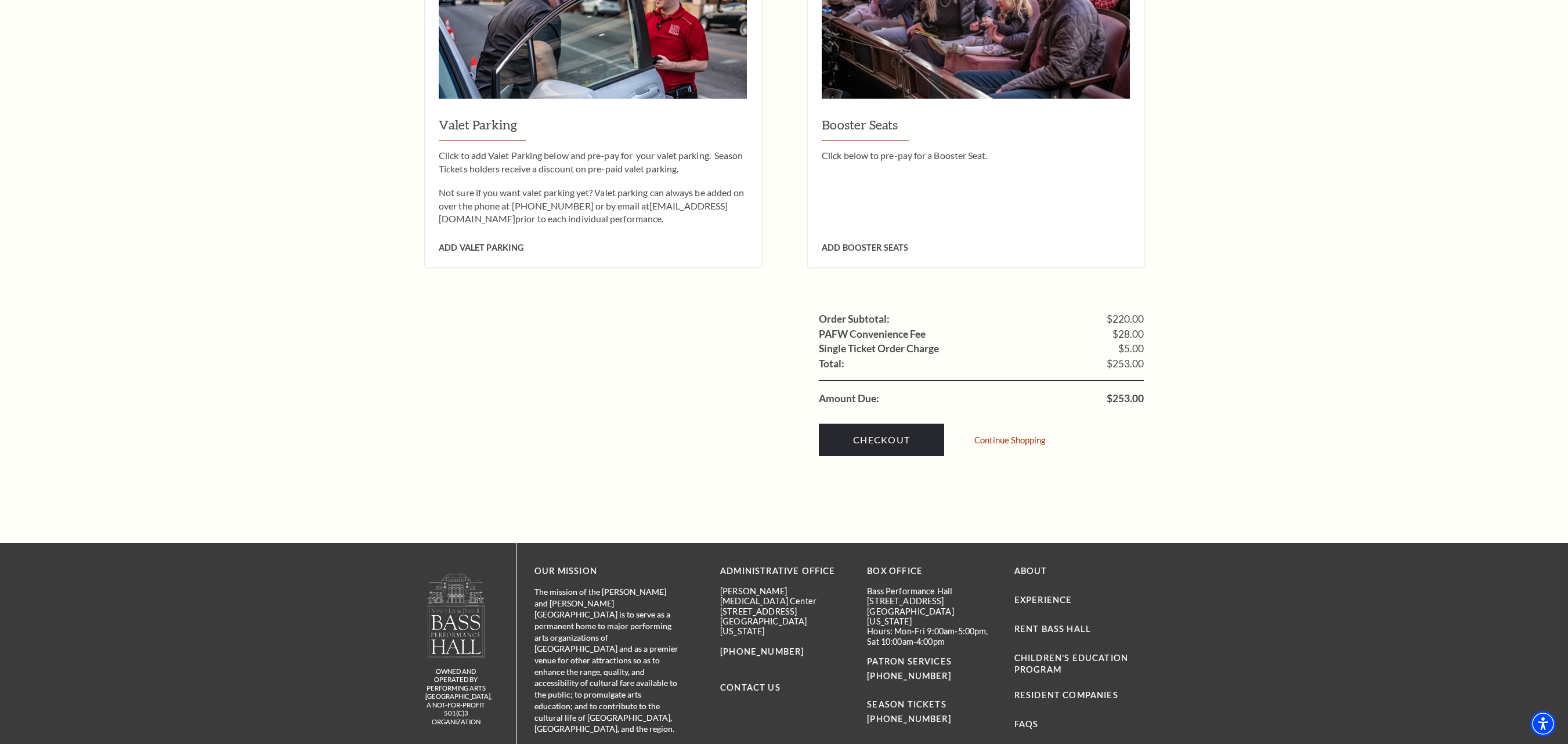
scroll to position [974, 0]
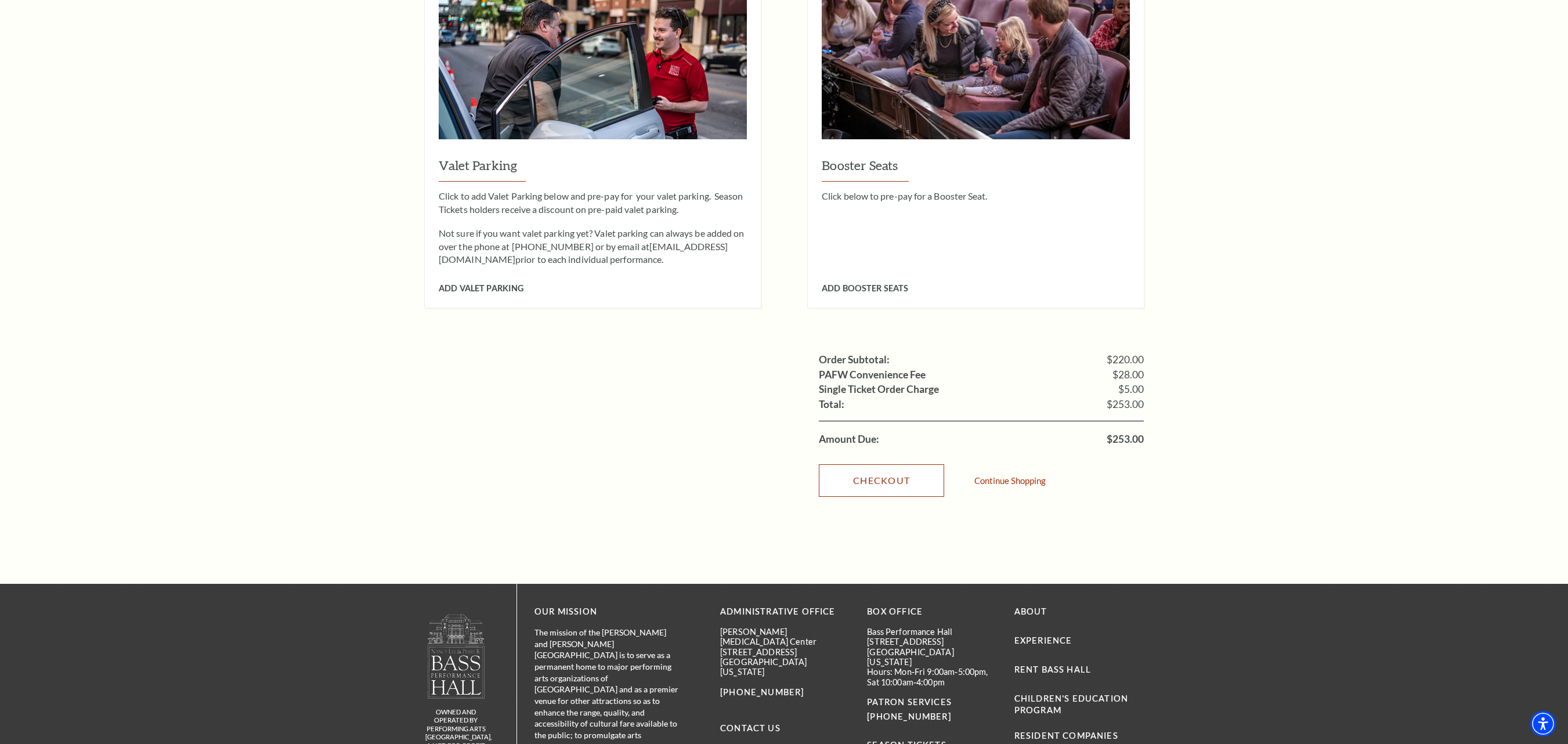
click at [916, 465] on link "Checkout" at bounding box center [881, 481] width 125 height 33
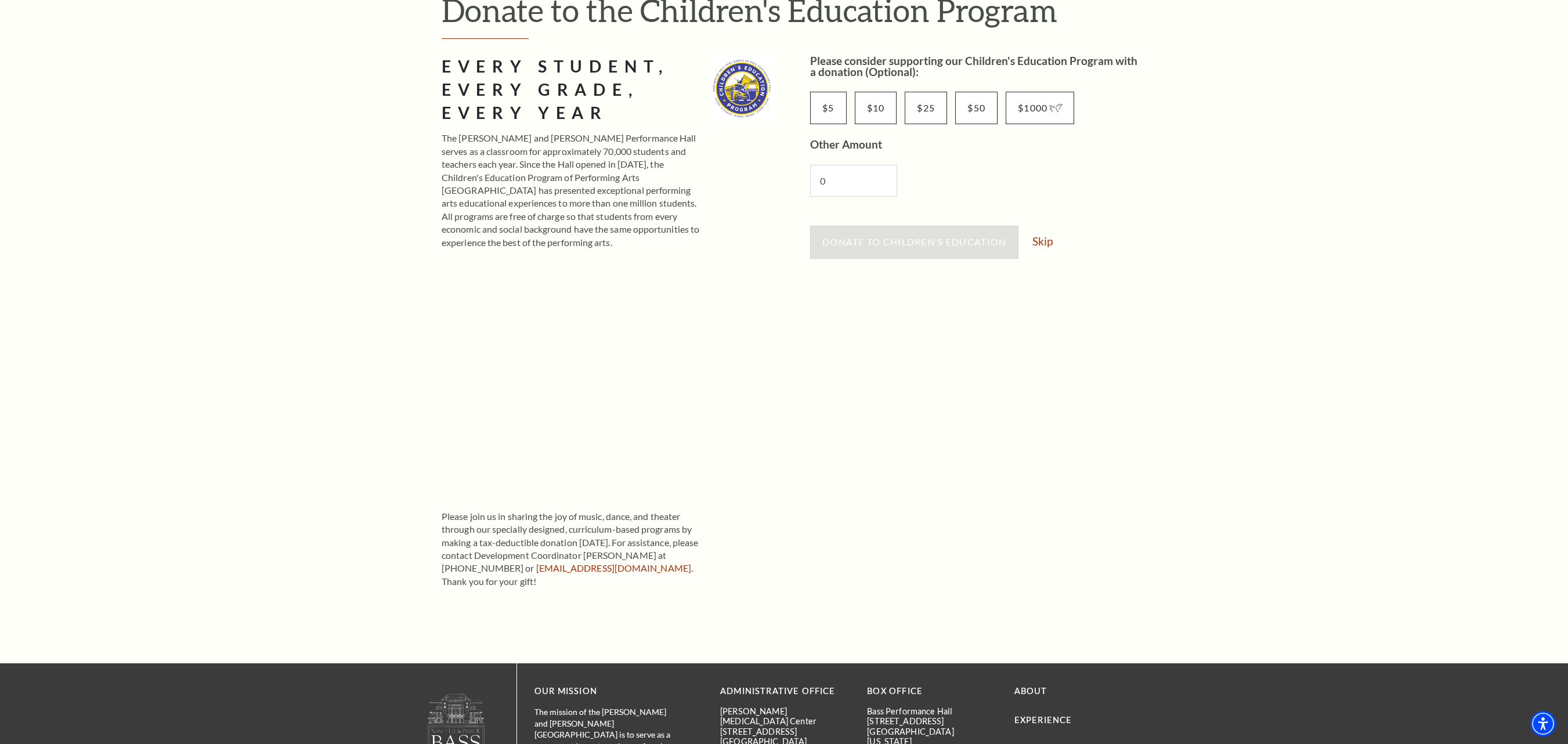
scroll to position [116, 0]
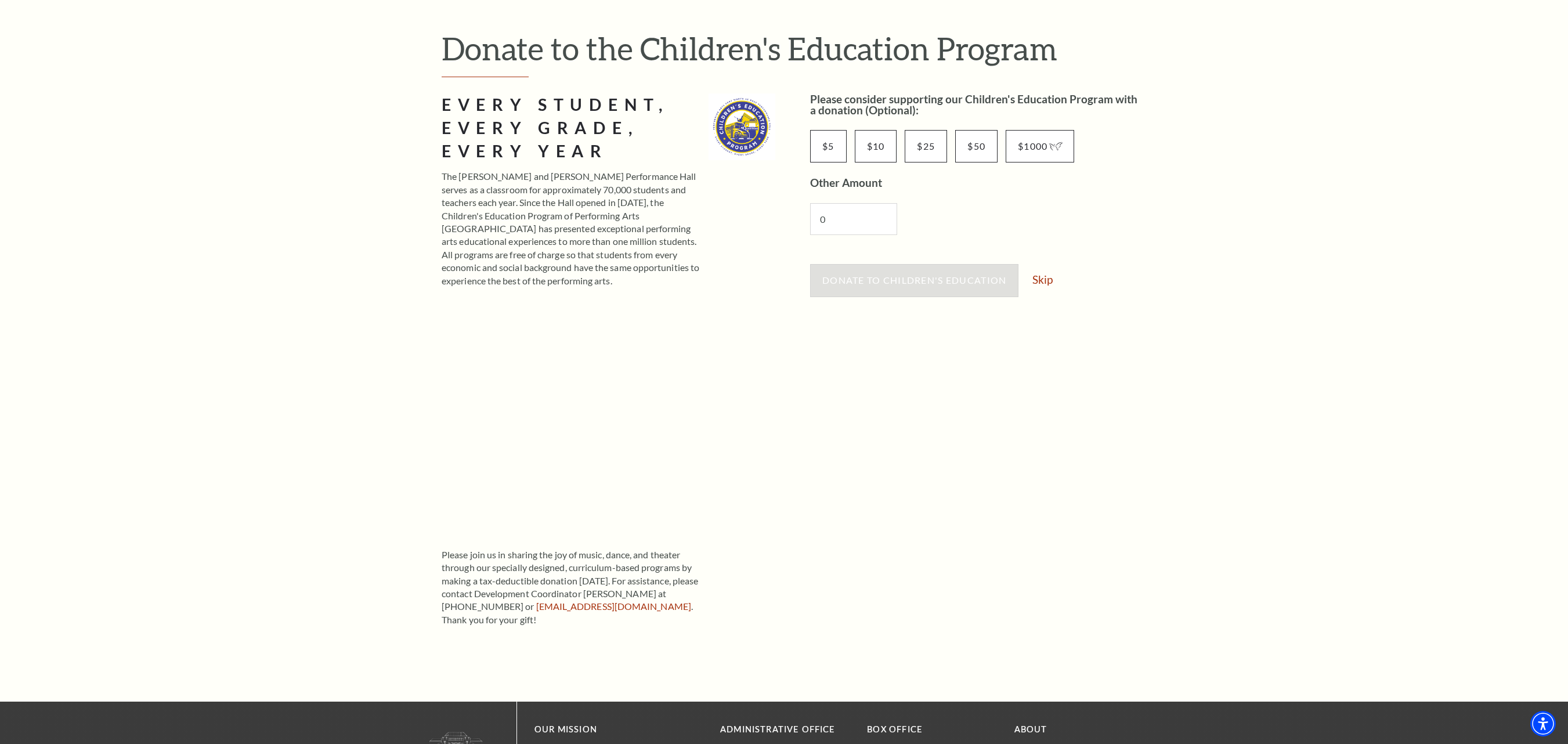
click at [1049, 294] on div "Donate to Children's Education Skip" at bounding box center [977, 286] width 334 height 44
click at [1048, 285] on link "Skip" at bounding box center [1042, 279] width 20 height 11
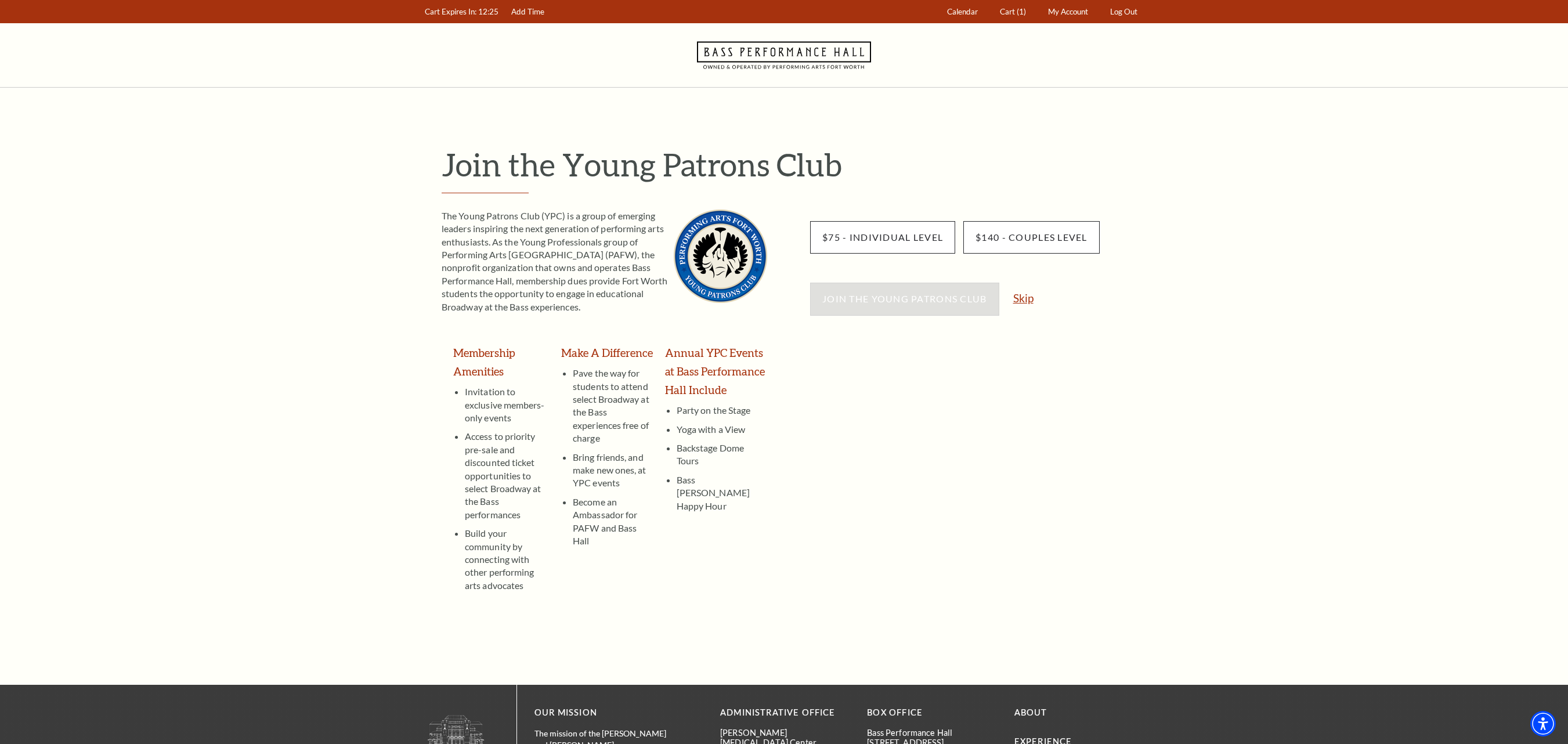
click at [1026, 303] on link "Skip" at bounding box center [1023, 298] width 20 height 11
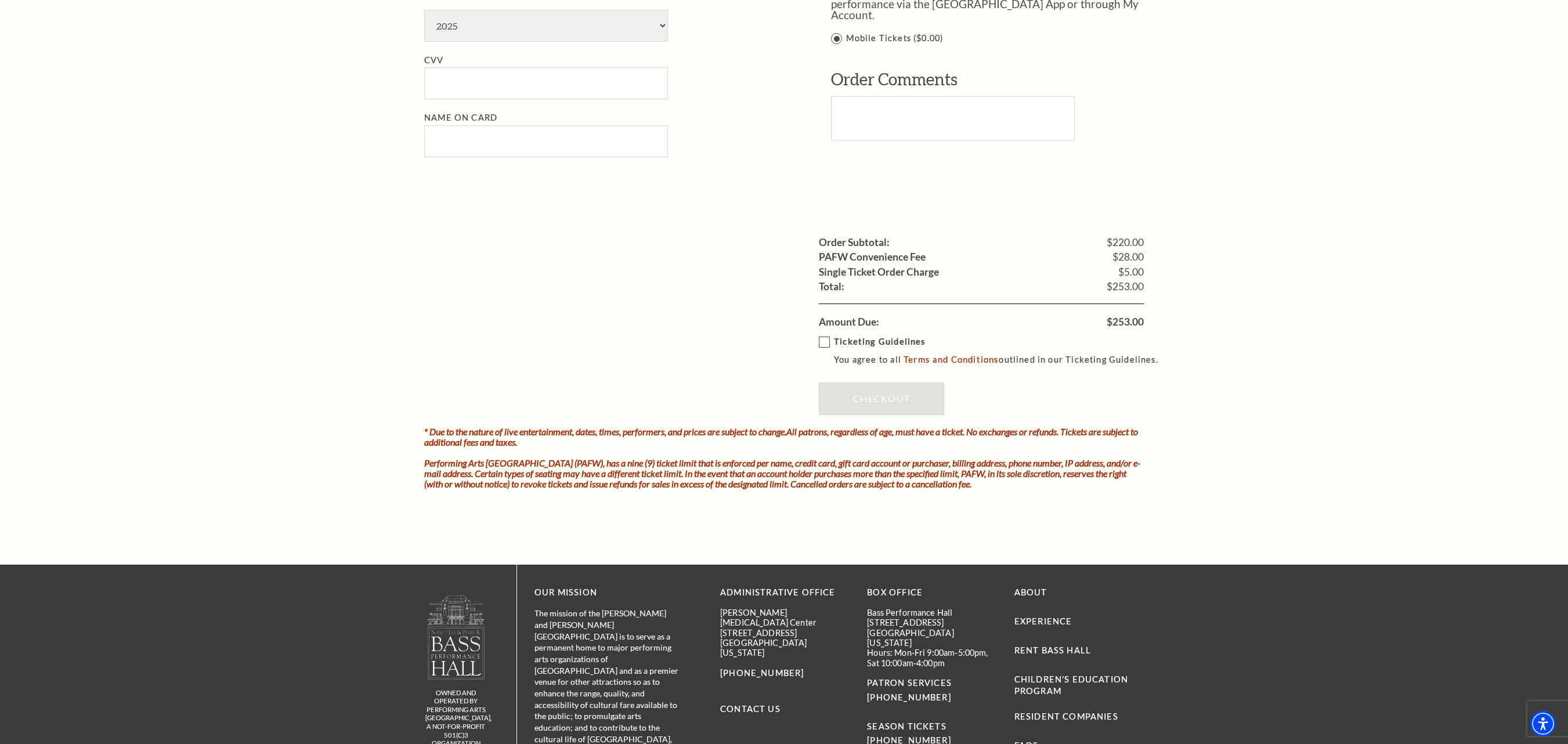
scroll to position [1061, 0]
